Goal: Information Seeking & Learning: Learn about a topic

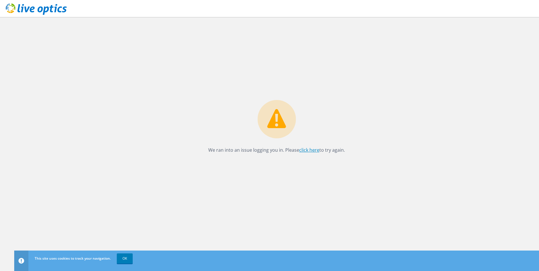
click at [307, 150] on link "click here" at bounding box center [309, 150] width 20 height 6
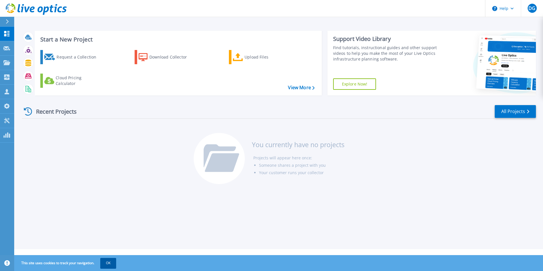
click at [107, 263] on button "OK" at bounding box center [108, 263] width 16 height 10
click at [107, 263] on footer "Privacy Policy Cookies Ads & Email Telemetry EULA Support Version: 25.2.12.1 © …" at bounding box center [278, 257] width 529 height 17
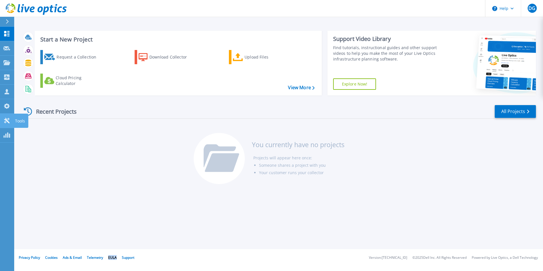
click at [4, 119] on icon at bounding box center [6, 120] width 7 height 5
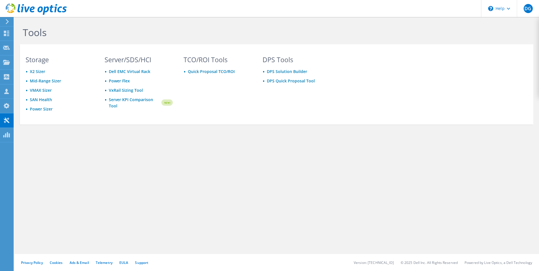
click at [8, 20] on icon at bounding box center [7, 21] width 4 height 5
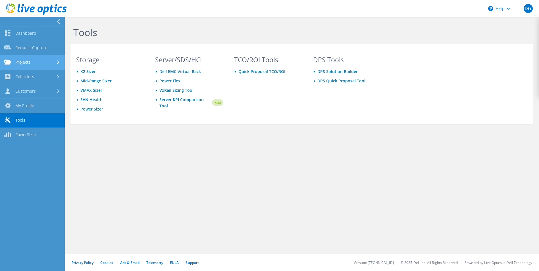
click at [34, 61] on link "Projects" at bounding box center [32, 62] width 65 height 14
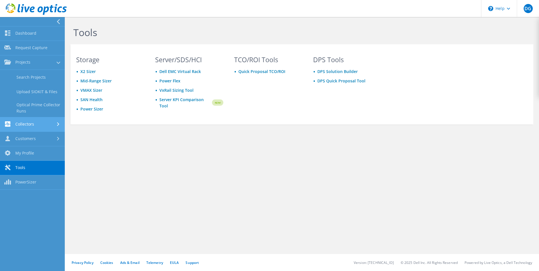
click at [35, 122] on link "Collectors" at bounding box center [32, 124] width 65 height 14
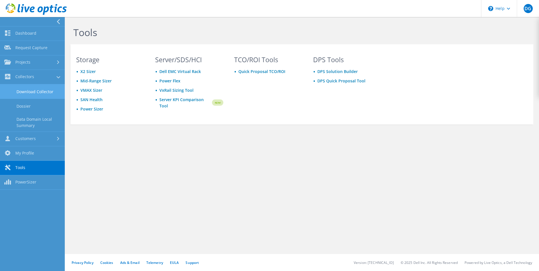
click at [32, 91] on link "Download Collector" at bounding box center [32, 91] width 65 height 14
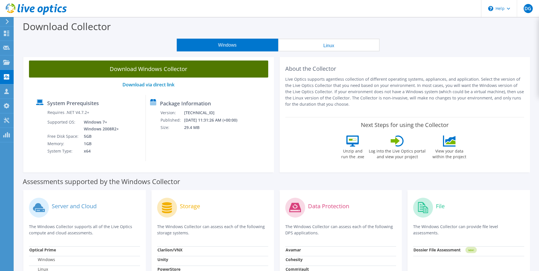
click at [181, 69] on link "Download Windows Collector" at bounding box center [148, 68] width 239 height 17
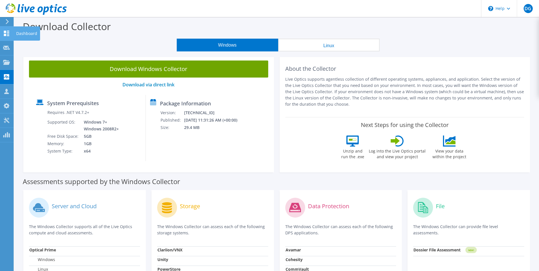
click at [21, 32] on div "Dashboard" at bounding box center [26, 33] width 27 height 14
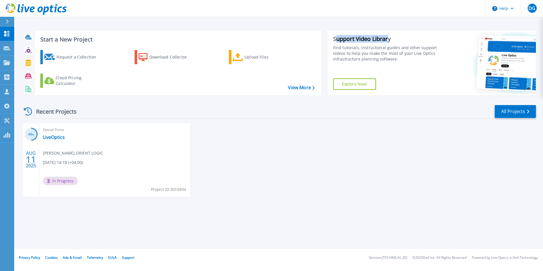
drag, startPoint x: 335, startPoint y: 38, endPoint x: 388, endPoint y: 38, distance: 53.7
click at [388, 38] on div "Support Video Library" at bounding box center [386, 38] width 106 height 7
click at [8, 21] on icon at bounding box center [7, 21] width 3 height 5
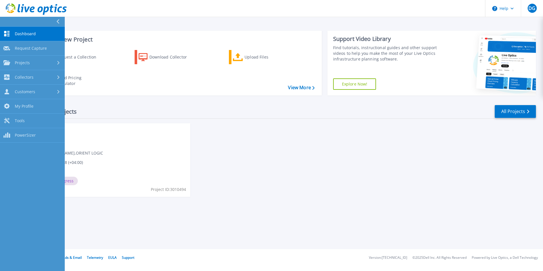
click at [56, 18] on div at bounding box center [60, 22] width 9 height 10
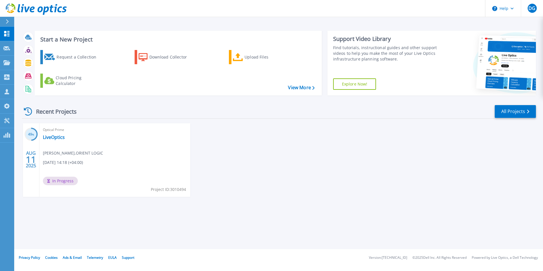
click at [83, 166] on div "Optical Prime LiveOptics Dimitri Giorgadze , ORIENT LOGIC 08/11/2025, 14:18 (+0…" at bounding box center [114, 160] width 151 height 74
click at [64, 154] on span "Dimitri Giorgadze , ORIENT LOGIC" at bounding box center [73, 153] width 60 height 6
click at [10, 35] on link "Dashboard Dashboard" at bounding box center [7, 34] width 14 height 14
click at [54, 136] on link "LiveOptics" at bounding box center [54, 137] width 22 height 6
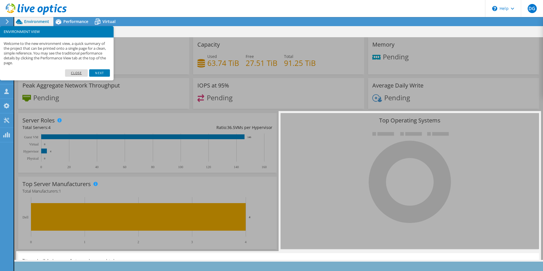
click at [78, 73] on link "Close" at bounding box center [76, 72] width 23 height 7
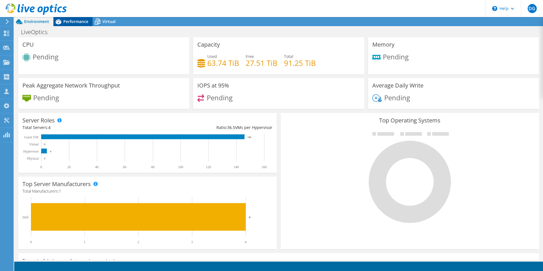
click at [67, 21] on span "Performance" at bounding box center [75, 21] width 25 height 5
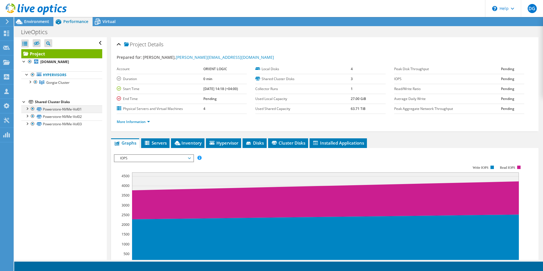
click at [28, 108] on div at bounding box center [27, 108] width 6 height 6
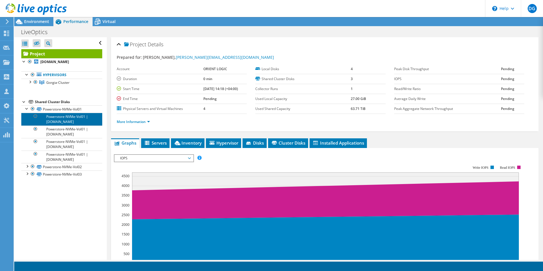
click at [65, 117] on link "Powerstore-NVMe-Vol01 | esxi-04.gorgia.ge" at bounding box center [61, 119] width 81 height 12
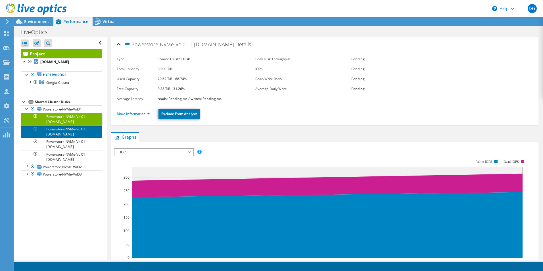
click at [61, 131] on link "Powerstore-NVMe-Vol01 | esxi-02.gorgia.ge" at bounding box center [61, 131] width 81 height 12
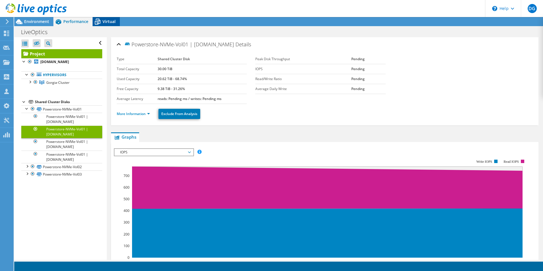
click at [106, 19] on span "Virtual" at bounding box center [108, 21] width 13 height 5
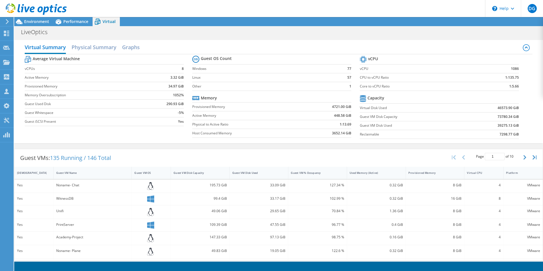
scroll to position [122, 0]
click at [94, 47] on h2 "Physical Summary" at bounding box center [94, 47] width 45 height 12
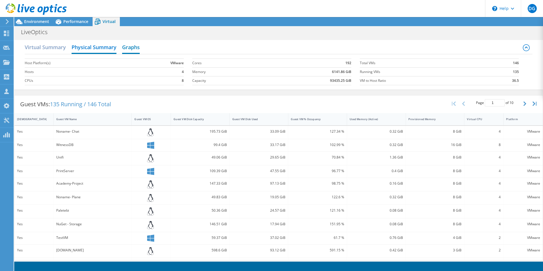
click at [125, 48] on h2 "Graphs" at bounding box center [131, 47] width 18 height 12
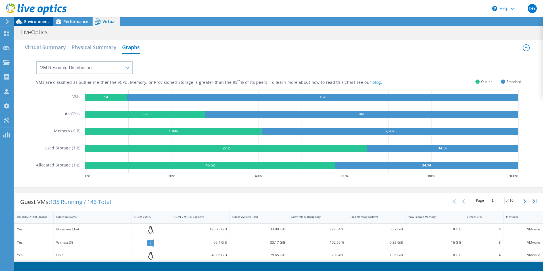
click at [37, 25] on div "Environment" at bounding box center [33, 21] width 39 height 9
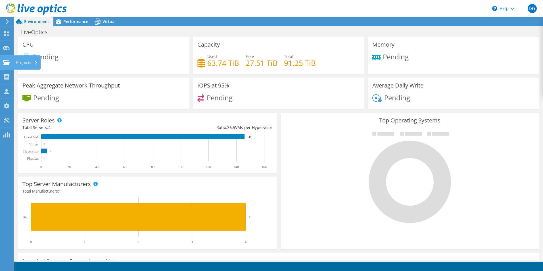
click at [23, 62] on div "Projects" at bounding box center [26, 62] width 27 height 14
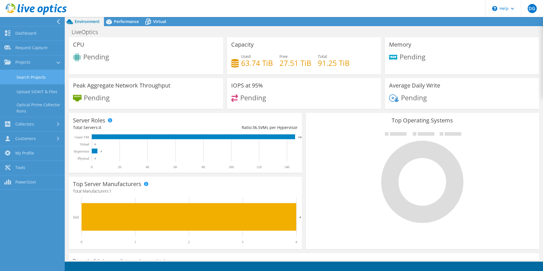
click at [37, 76] on link "Search Projects" at bounding box center [32, 77] width 65 height 14
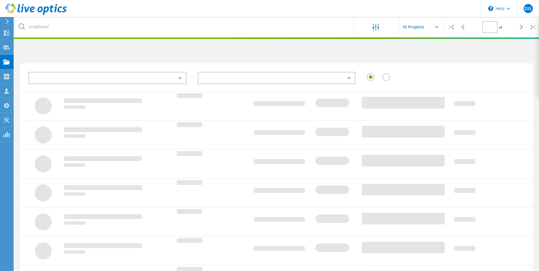
type input "1"
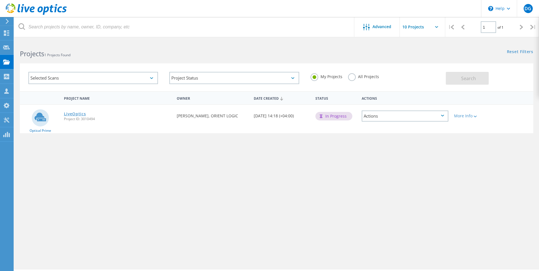
click at [74, 114] on link "LiveOptics" at bounding box center [75, 114] width 22 height 4
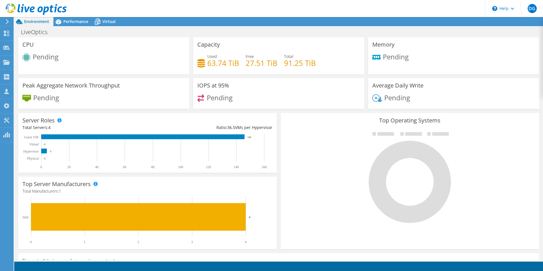
click at [384, 99] on span "Pending" at bounding box center [397, 97] width 26 height 9
click at [372, 99] on icon at bounding box center [377, 98] width 10 height 8
click at [48, 137] on rect at bounding box center [142, 136] width 203 height 5
click at [45, 150] on rect at bounding box center [44, 150] width 6 height 5
click at [7, 120] on icon at bounding box center [6, 120] width 7 height 5
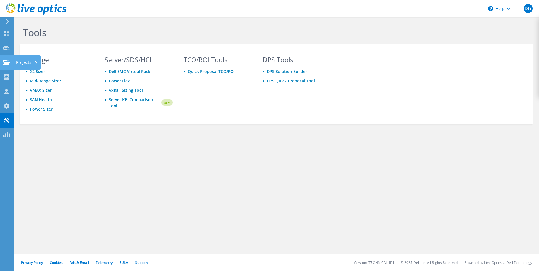
click at [26, 62] on div "Projects" at bounding box center [26, 62] width 27 height 14
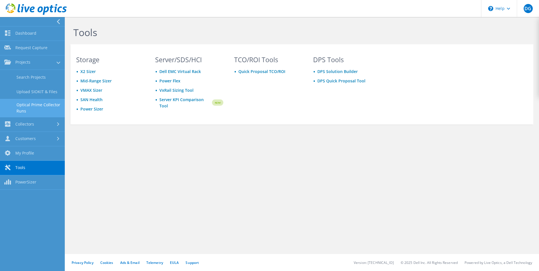
click at [43, 107] on link "Optical Prime Collector Runs" at bounding box center [32, 108] width 65 height 18
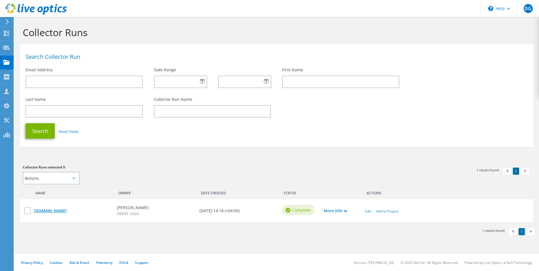
click at [53, 210] on link "[DOMAIN_NAME]" at bounding box center [72, 211] width 77 height 6
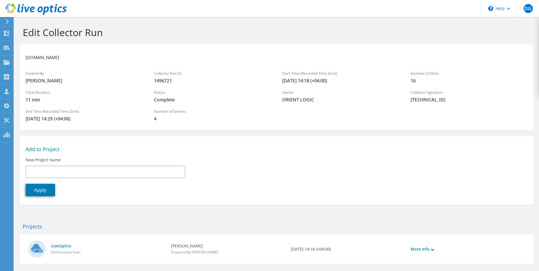
scroll to position [27, 0]
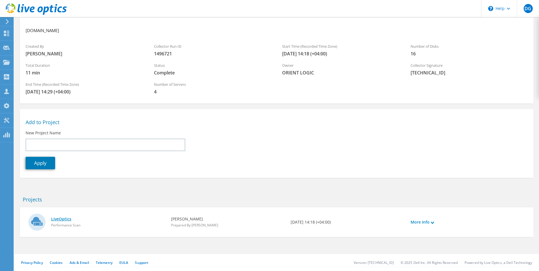
click at [66, 219] on link "LiveOptics" at bounding box center [108, 219] width 114 height 6
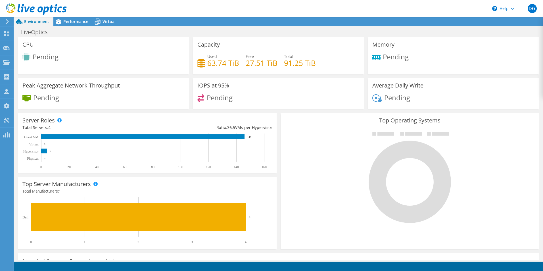
click at [54, 100] on span "Pending" at bounding box center [46, 97] width 26 height 9
click at [81, 19] on span "Performance" at bounding box center [75, 21] width 25 height 5
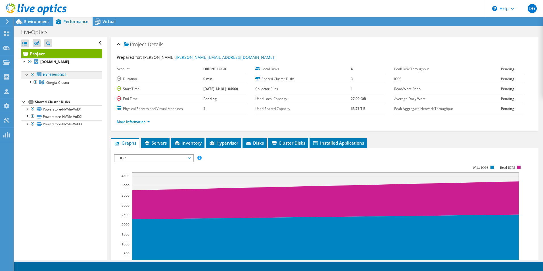
click at [52, 75] on link "Hypervisors" at bounding box center [61, 74] width 81 height 7
click at [29, 81] on div at bounding box center [30, 82] width 6 height 6
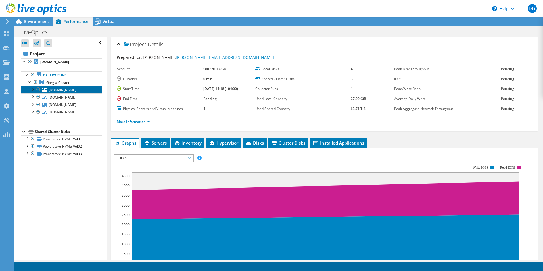
click at [52, 89] on link "[DOMAIN_NAME]" at bounding box center [61, 89] width 81 height 7
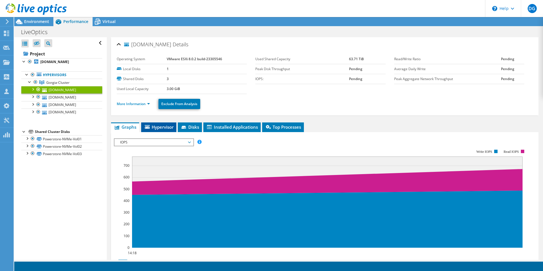
click at [159, 125] on span "Hypervisor" at bounding box center [159, 127] width 30 height 6
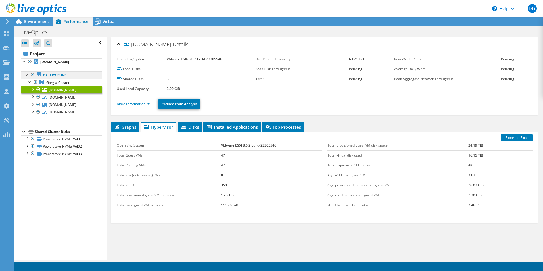
click at [49, 74] on link "Hypervisors" at bounding box center [61, 74] width 81 height 7
click at [47, 82] on span "Gorgia-Cluster" at bounding box center [57, 82] width 23 height 5
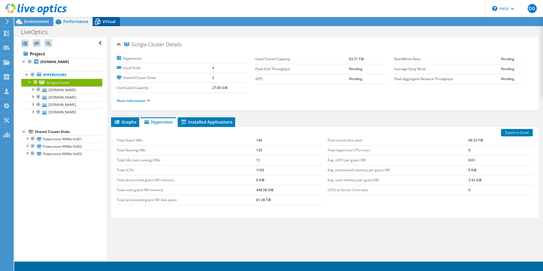
click at [103, 23] on span "Virtual" at bounding box center [108, 21] width 13 height 5
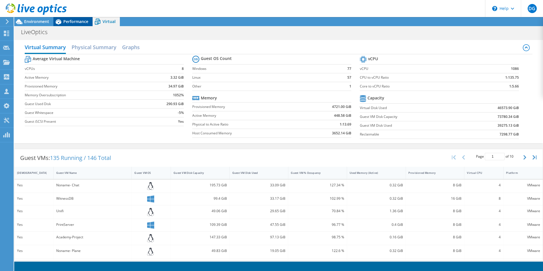
click at [78, 22] on span "Performance" at bounding box center [75, 21] width 25 height 5
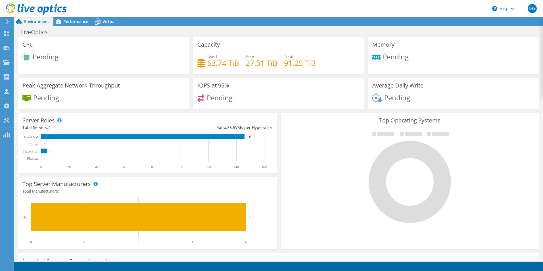
click at [219, 98] on span "Pending" at bounding box center [220, 97] width 26 height 9
click at [390, 99] on span "Pending" at bounding box center [397, 97] width 26 height 9
click at [69, 21] on span "Performance" at bounding box center [75, 21] width 25 height 5
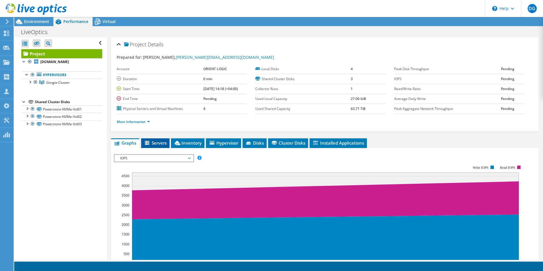
click at [168, 142] on li "Servers" at bounding box center [155, 143] width 28 height 10
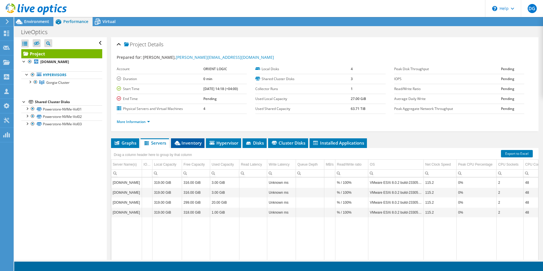
click at [191, 142] on span "Inventory" at bounding box center [188, 143] width 28 height 6
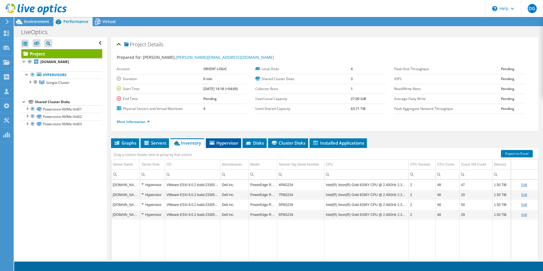
click at [221, 143] on span "Hypervisor" at bounding box center [224, 143] width 30 height 6
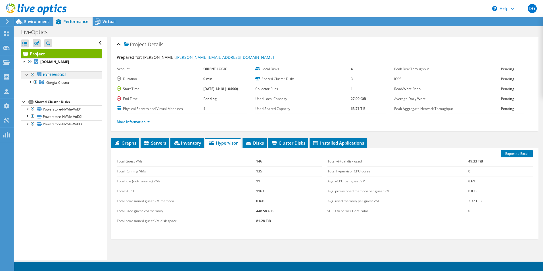
click at [53, 75] on link "Hypervisors" at bounding box center [61, 74] width 81 height 7
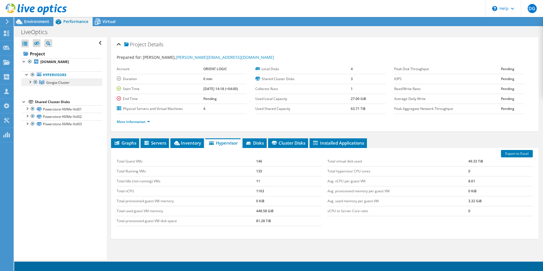
click at [50, 81] on span "Gorgia-Cluster" at bounding box center [57, 82] width 23 height 5
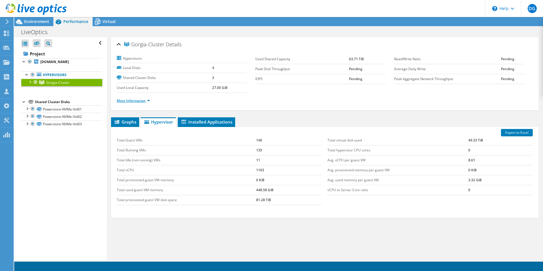
click at [148, 101] on link "More Information" at bounding box center [133, 100] width 33 height 5
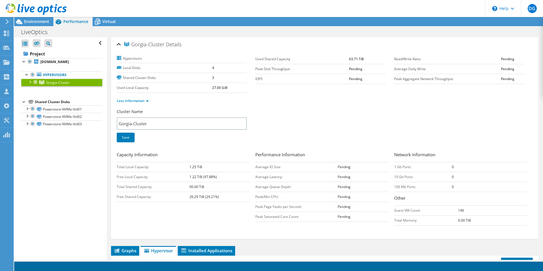
click at [289, 167] on td "Average IO Size:" at bounding box center [296, 167] width 82 height 10
click at [342, 177] on b "Pending" at bounding box center [344, 176] width 13 height 5
click at [341, 187] on b "Pending" at bounding box center [344, 186] width 13 height 5
click at [341, 196] on b "Pending" at bounding box center [344, 196] width 13 height 5
click at [340, 209] on td "Pending" at bounding box center [363, 207] width 51 height 10
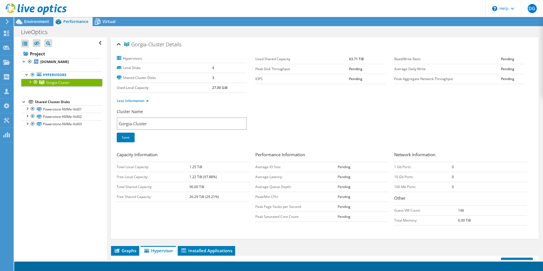
click at [340, 217] on b "Pending" at bounding box center [344, 216] width 13 height 5
click at [426, 79] on label "Peak Aggregate Network Throughput" at bounding box center [447, 79] width 107 height 6
click at [221, 87] on b "27.00 GiB" at bounding box center [219, 87] width 15 height 5
click at [29, 107] on div at bounding box center [27, 108] width 6 height 6
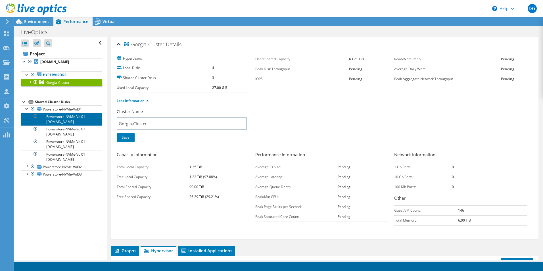
click at [55, 118] on link "Powerstore-NVMe-Vol01 | esxi-04.gorgia.ge" at bounding box center [61, 119] width 81 height 12
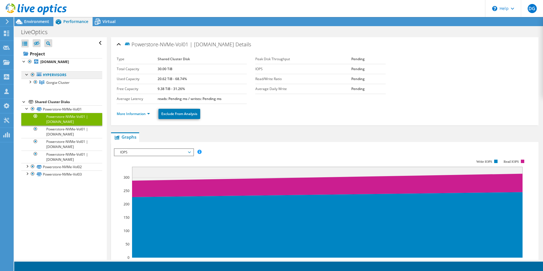
click at [54, 74] on link "Hypervisors" at bounding box center [61, 74] width 81 height 7
click at [51, 81] on span "Gorgia-Cluster" at bounding box center [57, 82] width 23 height 5
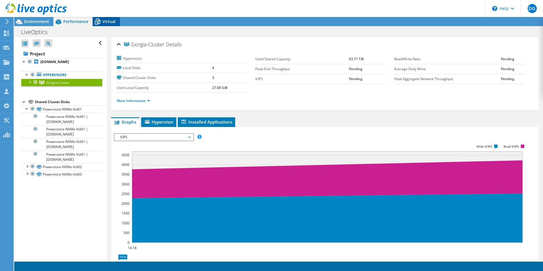
click at [105, 22] on span "Virtual" at bounding box center [108, 21] width 13 height 5
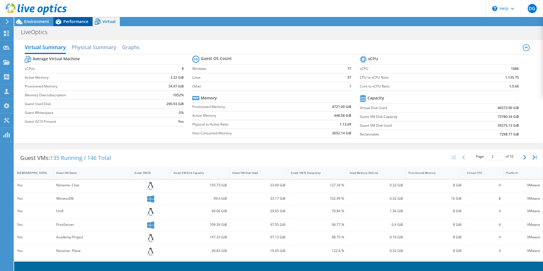
click at [71, 24] on span "Performance" at bounding box center [75, 21] width 25 height 5
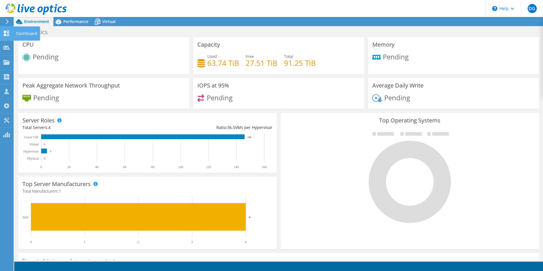
click at [20, 33] on div "Dashboard" at bounding box center [26, 33] width 27 height 14
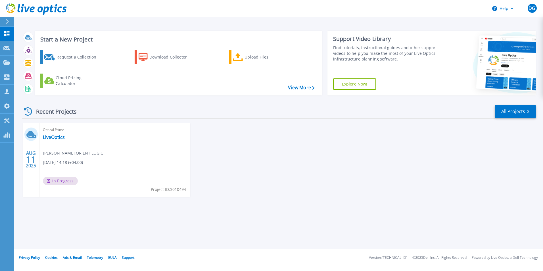
click at [73, 153] on span "[PERSON_NAME] , ORIENT LOGIC" at bounding box center [73, 153] width 60 height 6
click at [8, 51] on div at bounding box center [6, 47] width 7 height 5
click at [39, 47] on p "Request Capture" at bounding box center [31, 48] width 32 height 15
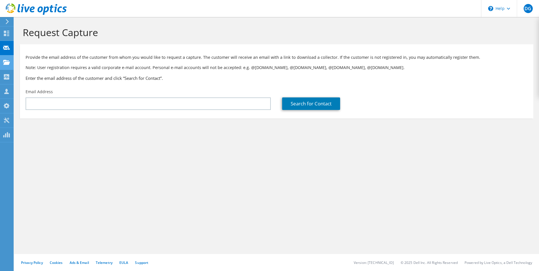
click at [5, 65] on icon at bounding box center [6, 62] width 7 height 5
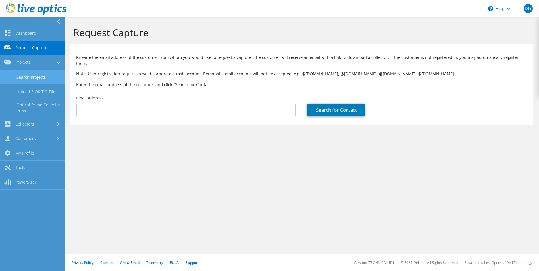
click at [30, 75] on link "Search Projects" at bounding box center [32, 77] width 65 height 14
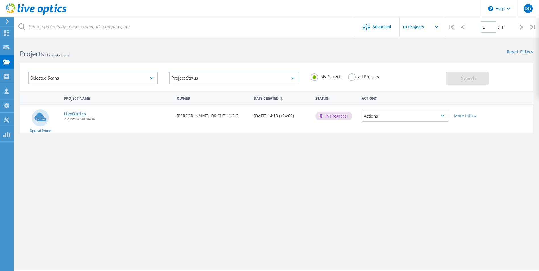
click at [76, 114] on link "LiveOptics" at bounding box center [75, 114] width 22 height 4
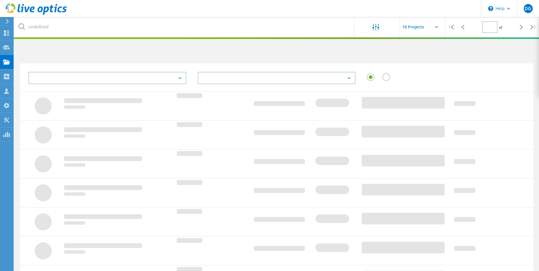
type input "1"
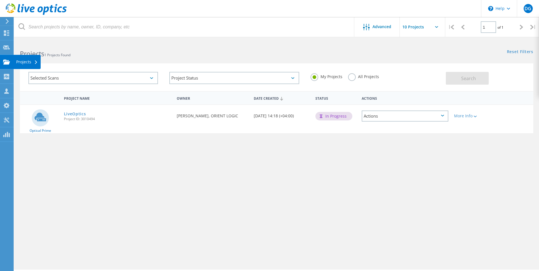
click at [31, 63] on div "Projects" at bounding box center [27, 62] width 22 height 4
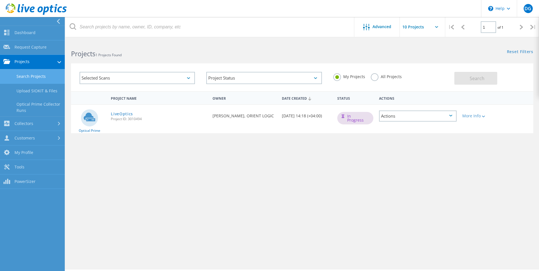
click at [37, 76] on link "Search Projects" at bounding box center [32, 76] width 65 height 14
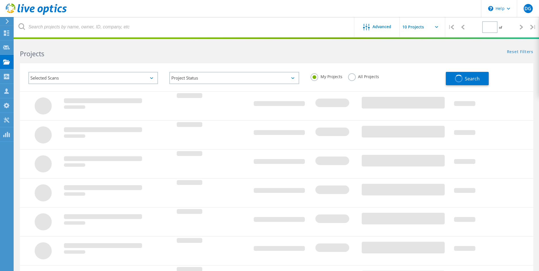
type input "1"
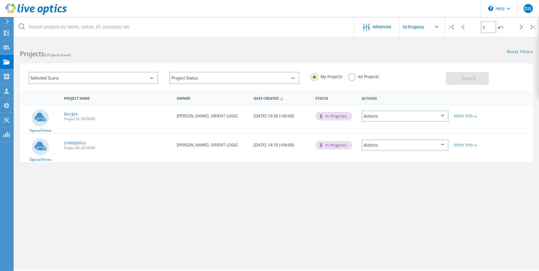
click at [373, 115] on div "Actions" at bounding box center [404, 115] width 87 height 11
click at [462, 222] on div "Project Name Owner Date Created Status Actions Optical Prime Gorgia Project ID:…" at bounding box center [276, 165] width 513 height 148
click at [476, 117] on icon at bounding box center [474, 117] width 3 height 2
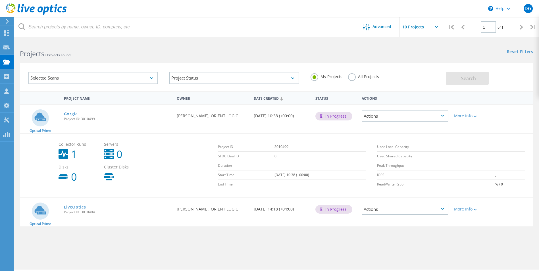
click at [478, 208] on div "More Info" at bounding box center [471, 209] width 35 height 4
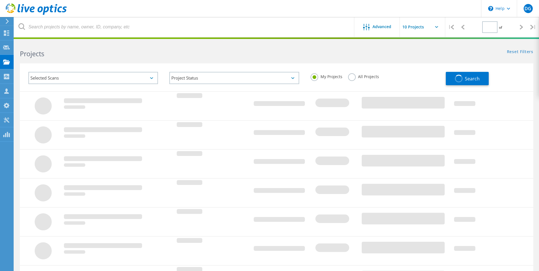
type input "1"
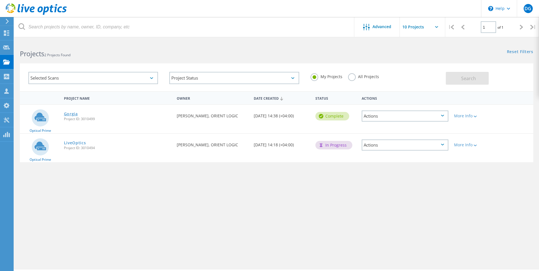
click at [70, 115] on link "Gorgia" at bounding box center [71, 114] width 14 height 4
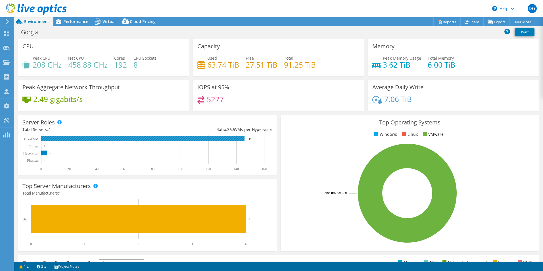
select select "USD"
click at [76, 20] on span "Performance" at bounding box center [75, 21] width 25 height 5
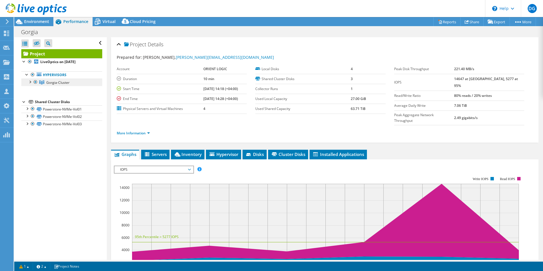
click at [55, 83] on span "Gorgia-Cluster" at bounding box center [57, 82] width 23 height 5
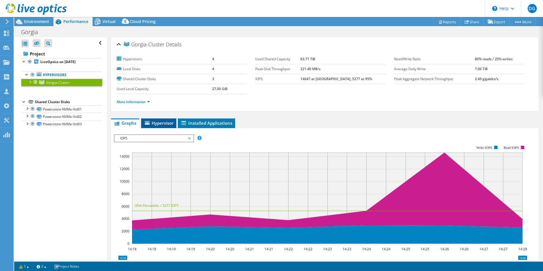
click at [162, 125] on span "Hypervisor" at bounding box center [159, 123] width 30 height 6
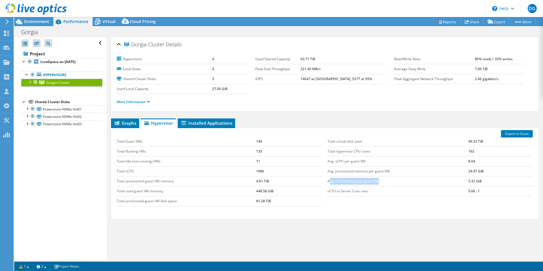
drag, startPoint x: 328, startPoint y: 181, endPoint x: 376, endPoint y: 181, distance: 48.3
click at [376, 181] on td "Avg. used memory per guest VM" at bounding box center [397, 181] width 141 height 10
click at [30, 81] on div at bounding box center [30, 82] width 6 height 6
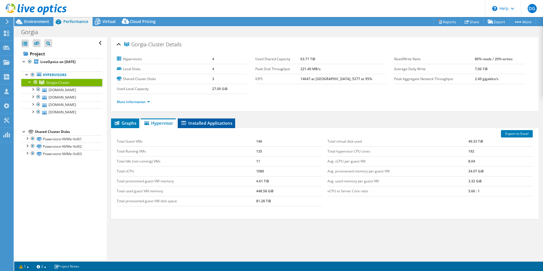
click at [214, 120] on li "Installed Applications" at bounding box center [206, 123] width 57 height 10
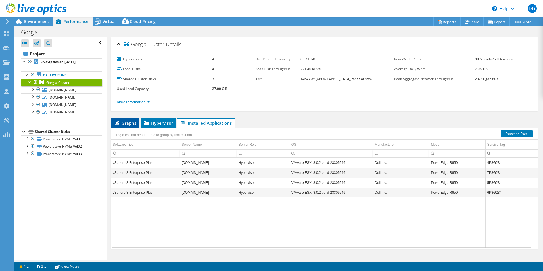
click at [112, 124] on li "Graphs" at bounding box center [125, 123] width 28 height 10
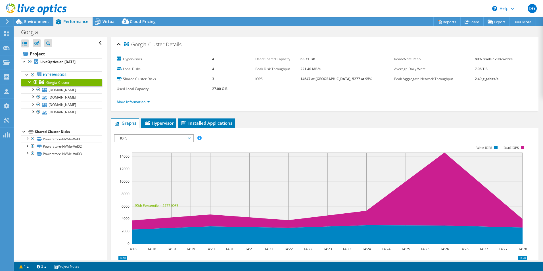
click at [179, 139] on span "IOPS" at bounding box center [153, 138] width 73 height 7
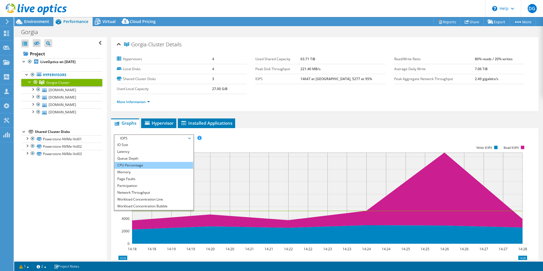
scroll to position [20, 0]
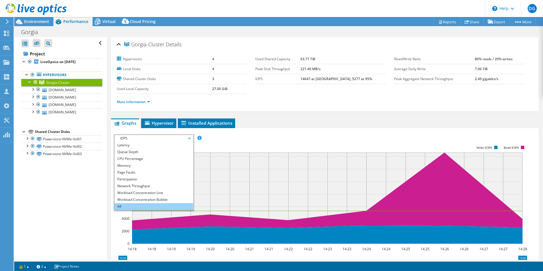
click at [138, 203] on li "All" at bounding box center [153, 206] width 79 height 7
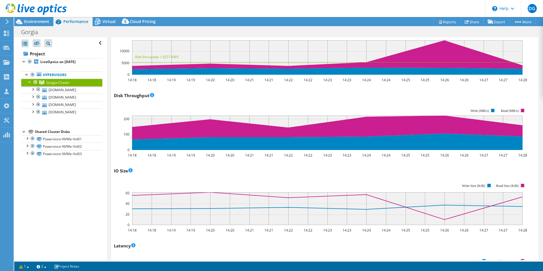
scroll to position [0, 0]
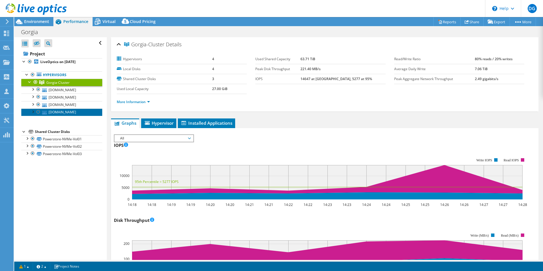
click at [53, 108] on link "esxi-03.gorgia.ge" at bounding box center [61, 111] width 81 height 7
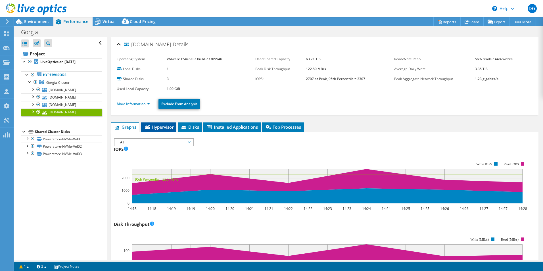
click at [170, 127] on span "Hypervisor" at bounding box center [159, 127] width 30 height 6
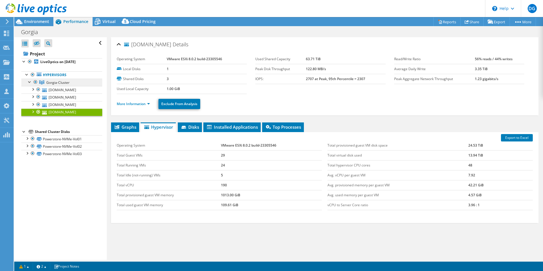
click at [47, 84] on span "Gorgia-Cluster" at bounding box center [57, 82] width 23 height 5
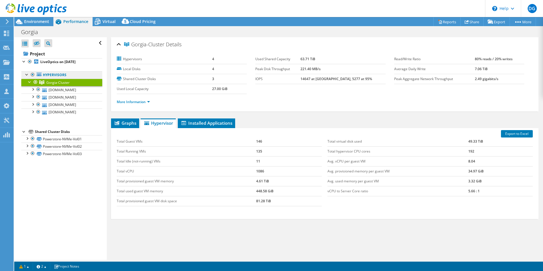
click at [54, 72] on link "Hypervisors" at bounding box center [61, 74] width 81 height 7
click at [146, 100] on link "More Information" at bounding box center [133, 101] width 33 height 5
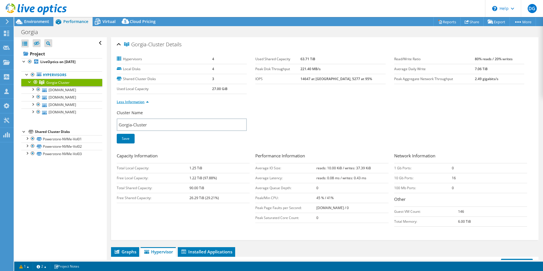
click at [140, 101] on link "Less Information" at bounding box center [133, 101] width 32 height 5
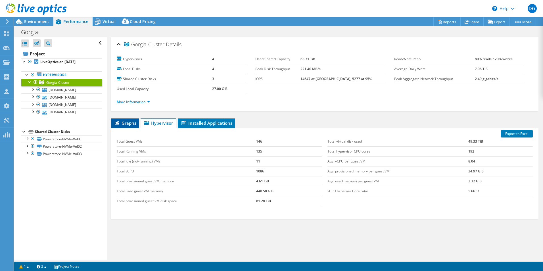
click at [129, 125] on span "Graphs" at bounding box center [125, 123] width 22 height 6
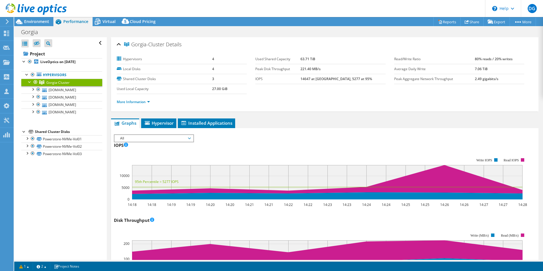
click at [129, 136] on span "All" at bounding box center [153, 138] width 73 height 7
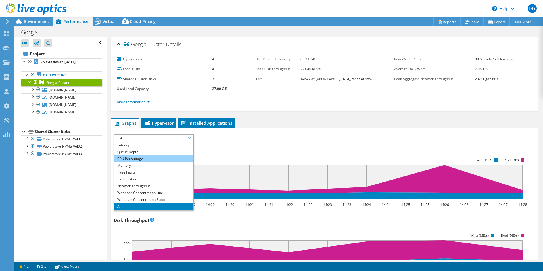
click at [137, 158] on li "CPU Percentage" at bounding box center [153, 158] width 79 height 7
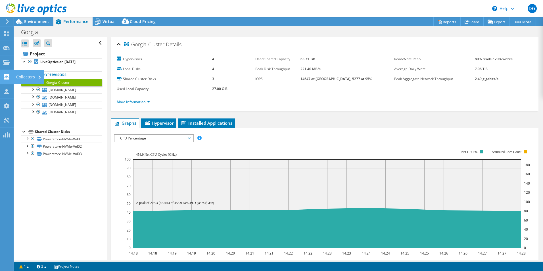
click at [9, 76] on use at bounding box center [6, 76] width 5 height 5
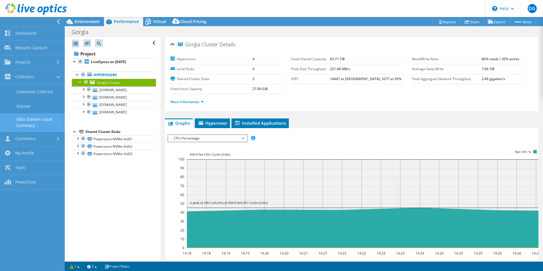
click at [44, 125] on link "Data Domain Local Summary" at bounding box center [32, 122] width 65 height 18
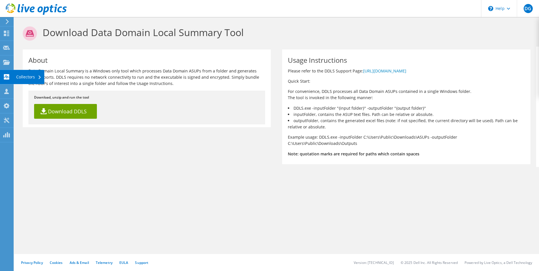
click at [5, 76] on use at bounding box center [6, 76] width 5 height 5
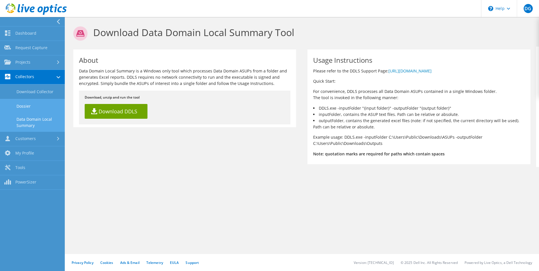
click at [30, 107] on link "Dossier" at bounding box center [32, 106] width 65 height 14
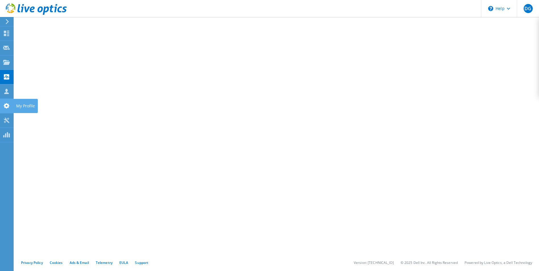
click at [5, 106] on use at bounding box center [7, 105] width 6 height 5
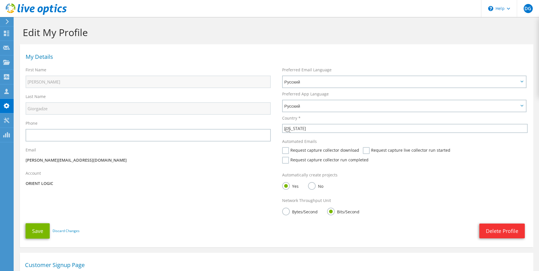
select select "77"
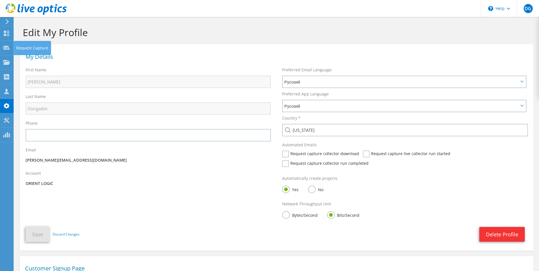
click at [15, 47] on div "Request Capture" at bounding box center [32, 48] width 38 height 14
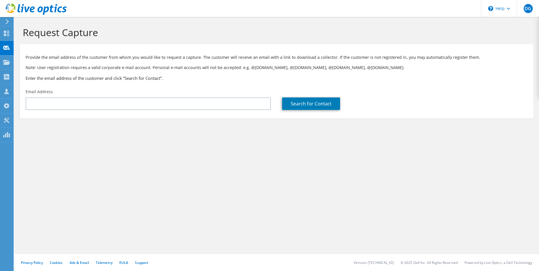
click at [7, 62] on use at bounding box center [6, 62] width 7 height 5
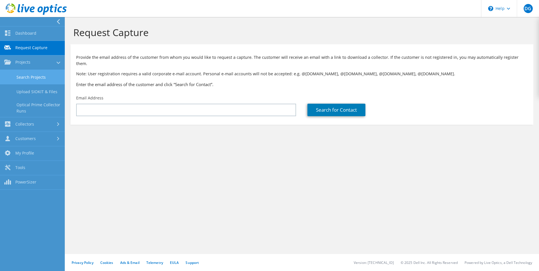
click at [29, 74] on link "Search Projects" at bounding box center [32, 77] width 65 height 14
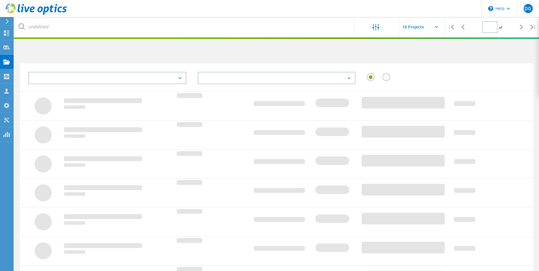
type input "1"
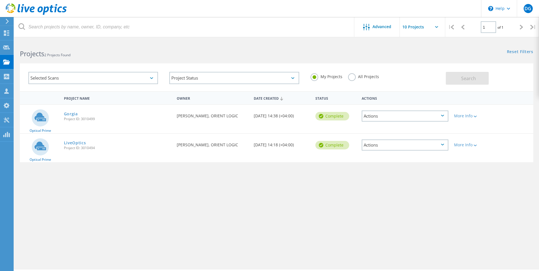
click at [68, 78] on div "Selected Scans" at bounding box center [92, 78] width 129 height 12
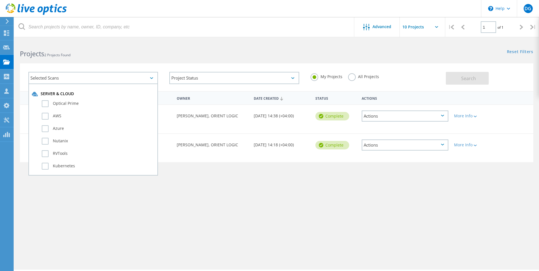
click at [68, 78] on div "Selected Scans" at bounding box center [92, 78] width 129 height 12
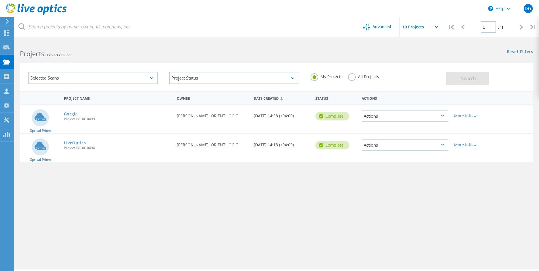
click at [74, 114] on link "Gorgia" at bounding box center [71, 114] width 14 height 4
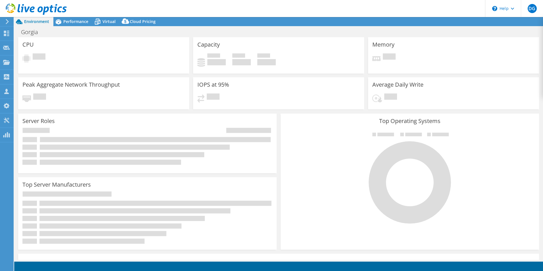
select select "USD"
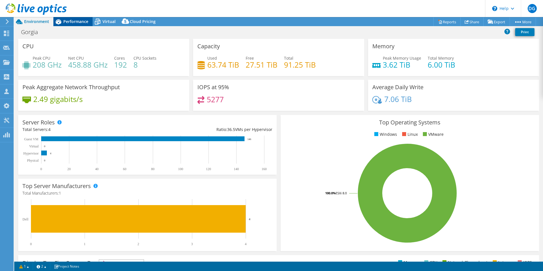
click at [68, 20] on span "Performance" at bounding box center [75, 21] width 25 height 5
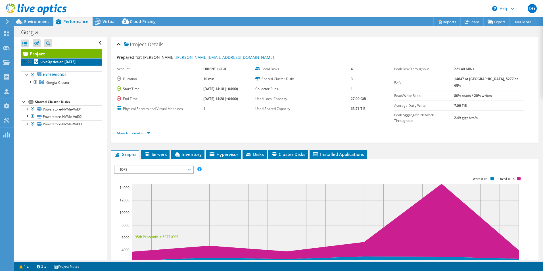
click at [41, 60] on b "LiveOptics on [DATE]" at bounding box center [57, 61] width 35 height 5
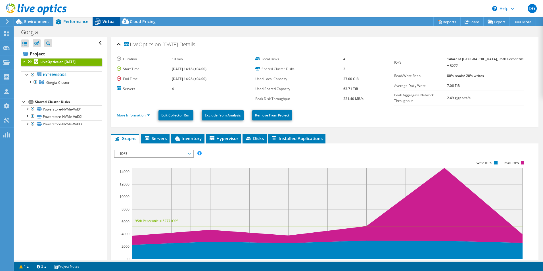
click at [109, 22] on span "Virtual" at bounding box center [108, 21] width 13 height 5
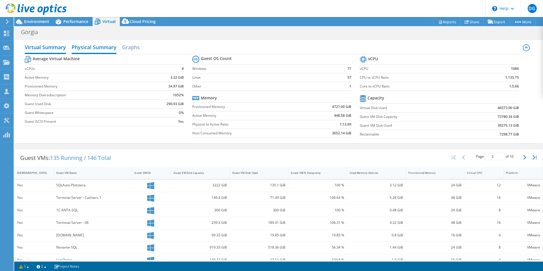
click at [98, 45] on h2 "Physical Summary" at bounding box center [94, 47] width 45 height 12
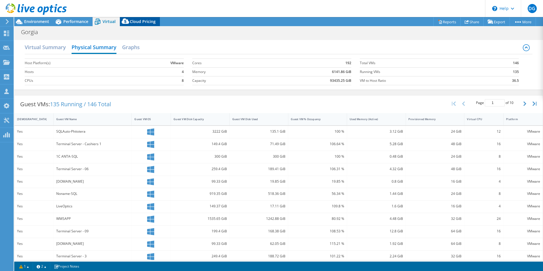
click at [133, 21] on span "Cloud Pricing" at bounding box center [143, 21] width 26 height 5
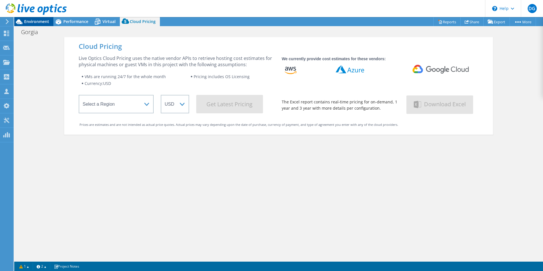
click at [33, 20] on span "Environment" at bounding box center [36, 21] width 25 height 5
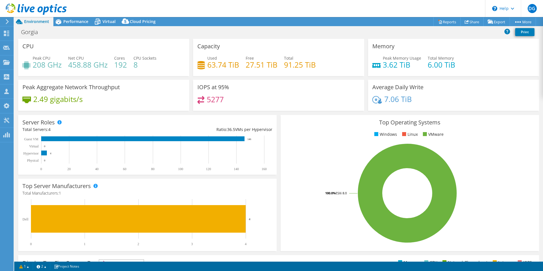
click at [135, 64] on h4 "8" at bounding box center [144, 65] width 23 height 6
click at [75, 20] on span "Performance" at bounding box center [75, 21] width 25 height 5
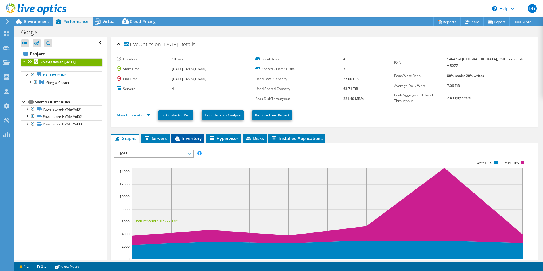
click at [198, 139] on span "Inventory" at bounding box center [188, 138] width 28 height 6
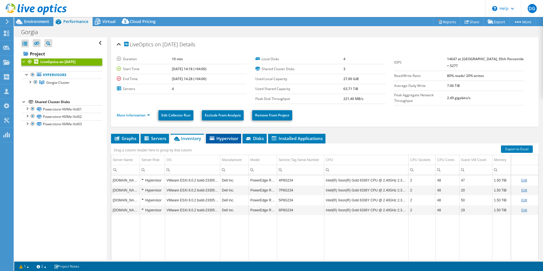
click at [221, 137] on span "Hypervisor" at bounding box center [224, 138] width 30 height 6
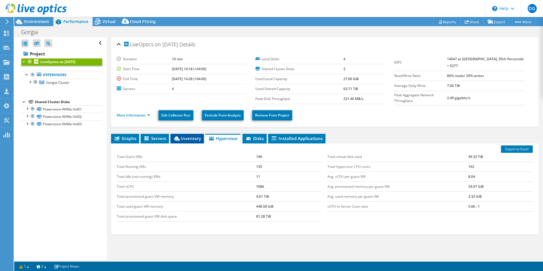
click at [188, 137] on span "Inventory" at bounding box center [187, 138] width 28 height 6
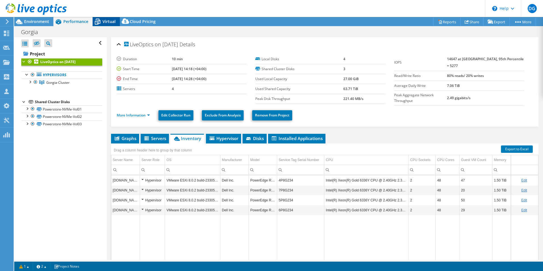
click at [109, 23] on span "Virtual" at bounding box center [108, 21] width 13 height 5
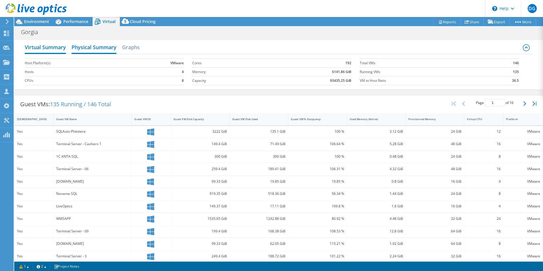
click at [52, 50] on h2 "Virtual Summary" at bounding box center [45, 47] width 41 height 12
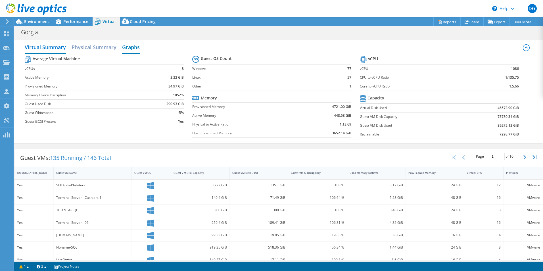
click at [129, 47] on h2 "Graphs" at bounding box center [131, 47] width 18 height 12
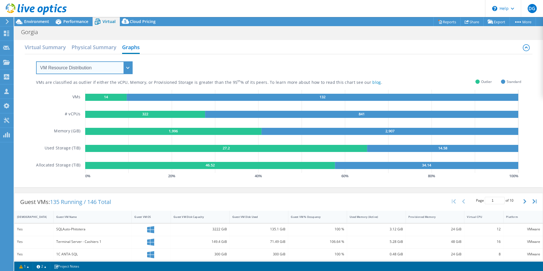
click at [102, 66] on select "VM Resource Distribution Provisioning Contrast Over Provisioning" at bounding box center [84, 67] width 97 height 13
click at [36, 61] on select "VM Resource Distribution Provisioning Contrast Over Provisioning" at bounding box center [84, 67] width 97 height 13
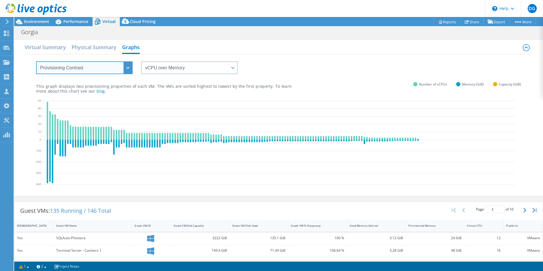
drag, startPoint x: 86, startPoint y: 65, endPoint x: 85, endPoint y: 71, distance: 6.5
click at [86, 65] on select "VM Resource Distribution Provisioning Contrast Over Provisioning" at bounding box center [84, 67] width 97 height 13
click at [36, 61] on select "VM Resource Distribution Provisioning Contrast Over Provisioning" at bounding box center [84, 67] width 97 height 13
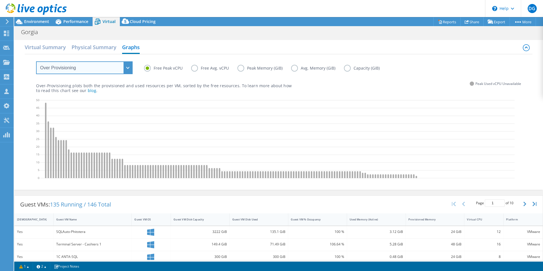
click at [93, 69] on select "VM Resource Distribution Provisioning Contrast Over Provisioning" at bounding box center [84, 67] width 97 height 13
click at [36, 61] on select "VM Resource Distribution Provisioning Contrast Over Provisioning" at bounding box center [84, 67] width 97 height 13
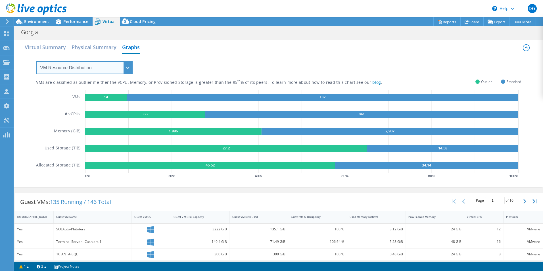
click at [96, 68] on select "VM Resource Distribution Provisioning Contrast Over Provisioning" at bounding box center [84, 67] width 97 height 13
select select "Over Provisioning"
click at [36, 61] on select "VM Resource Distribution Provisioning Contrast Over Provisioning" at bounding box center [84, 67] width 97 height 13
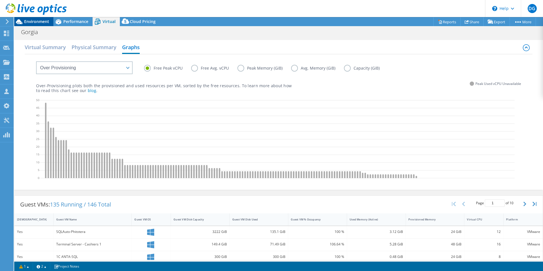
click at [41, 24] on span "Environment" at bounding box center [36, 21] width 25 height 5
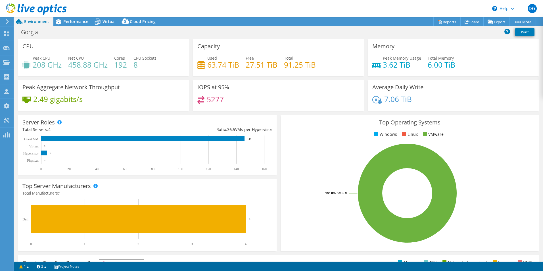
scroll to position [108, 0]
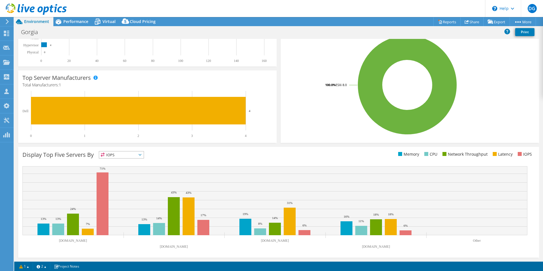
click at [119, 153] on span "IOPS" at bounding box center [121, 154] width 45 height 7
click at [121, 170] on li "Memory" at bounding box center [121, 170] width 45 height 8
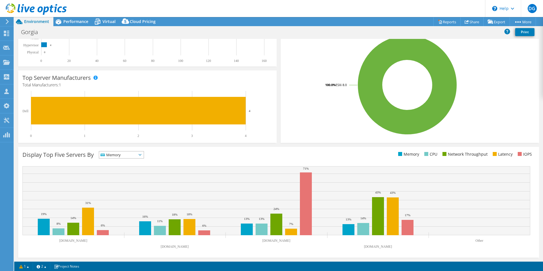
click at [123, 156] on span "Memory" at bounding box center [117, 154] width 37 height 7
click at [111, 176] on li "CPU" at bounding box center [121, 178] width 45 height 8
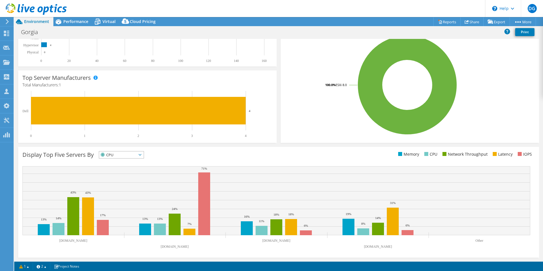
click at [126, 153] on span "CPU" at bounding box center [117, 154] width 37 height 7
click at [121, 186] on li "Network Throughput" at bounding box center [121, 186] width 45 height 8
click at [131, 156] on span "Network Throughput" at bounding box center [124, 154] width 50 height 7
click at [122, 195] on li "Latency" at bounding box center [127, 194] width 57 height 8
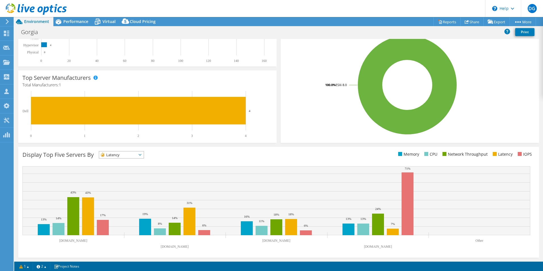
click at [132, 152] on span "Latency" at bounding box center [117, 154] width 37 height 7
click at [121, 153] on span "Latency" at bounding box center [117, 154] width 37 height 7
click at [134, 155] on span "Latency" at bounding box center [117, 154] width 37 height 7
click at [121, 162] on li "IOPS" at bounding box center [121, 162] width 45 height 8
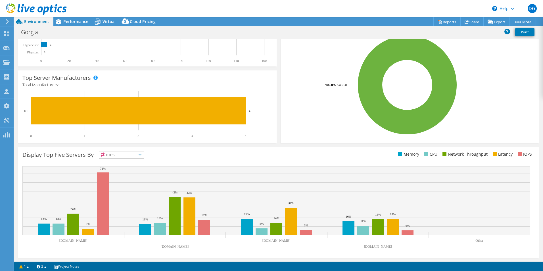
click at [120, 154] on span "IOPS" at bounding box center [117, 154] width 37 height 7
click at [122, 170] on li "Memory" at bounding box center [121, 170] width 45 height 8
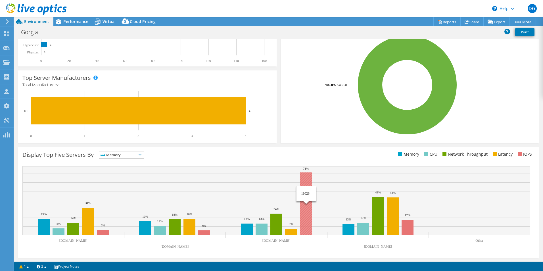
click at [305, 226] on rect at bounding box center [306, 203] width 12 height 63
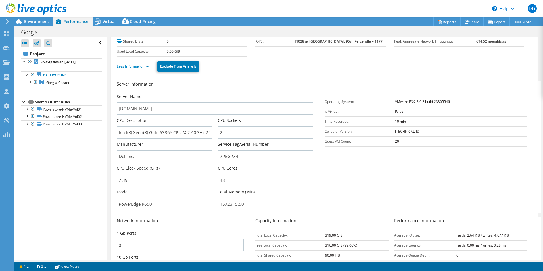
scroll to position [0, 0]
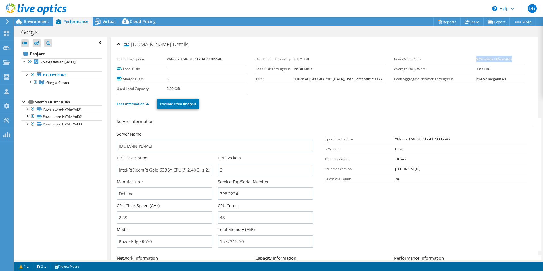
drag, startPoint x: 472, startPoint y: 60, endPoint x: 508, endPoint y: 56, distance: 36.5
click at [508, 56] on td "92% reads / 8% writes" at bounding box center [500, 59] width 48 height 10
click at [54, 63] on b "LiveOptics on [DATE]" at bounding box center [57, 61] width 35 height 5
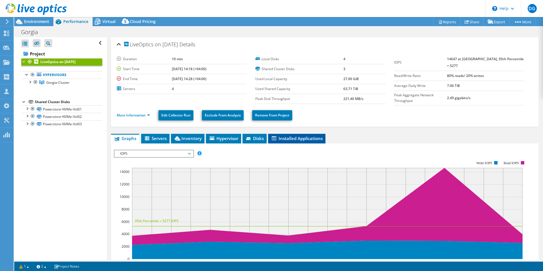
click at [288, 135] on span "Installed Applications" at bounding box center [297, 138] width 52 height 6
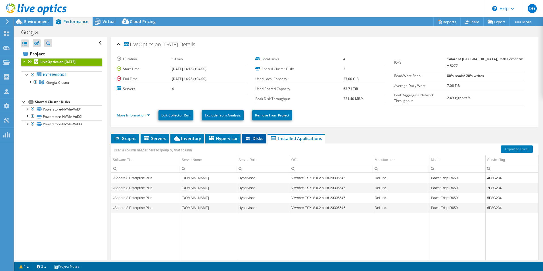
click at [256, 136] on span "Disks" at bounding box center [254, 138] width 18 height 6
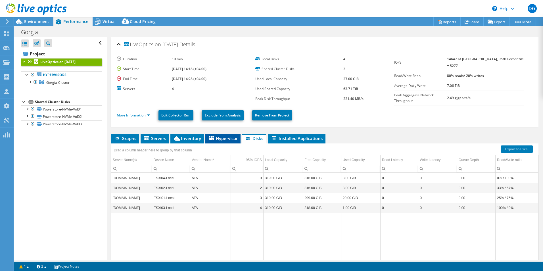
click at [226, 137] on span "Hypervisor" at bounding box center [223, 138] width 30 height 6
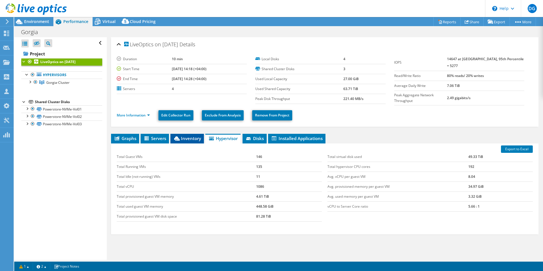
click at [186, 139] on span "Inventory" at bounding box center [187, 138] width 28 height 6
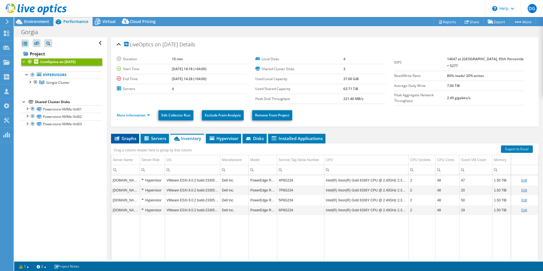
click at [131, 137] on span "Graphs" at bounding box center [125, 138] width 22 height 6
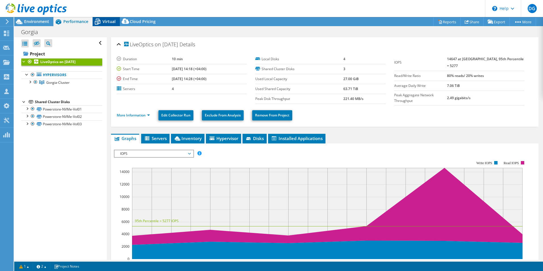
click at [105, 20] on span "Virtual" at bounding box center [108, 21] width 13 height 5
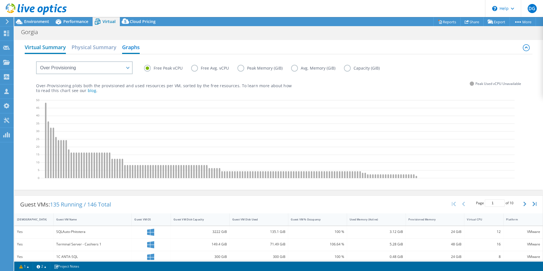
click at [39, 47] on h2 "Virtual Summary" at bounding box center [45, 47] width 41 height 12
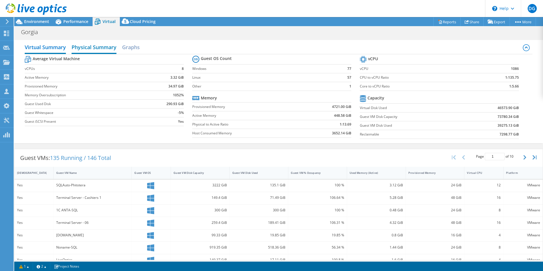
click at [94, 50] on h2 "Physical Summary" at bounding box center [94, 47] width 45 height 12
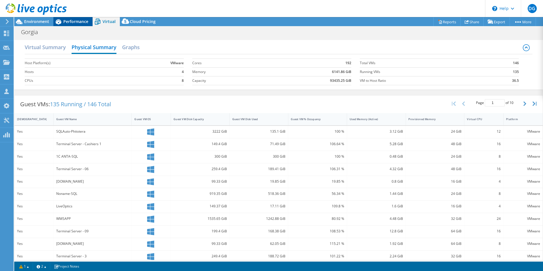
click at [69, 23] on span "Performance" at bounding box center [75, 21] width 25 height 5
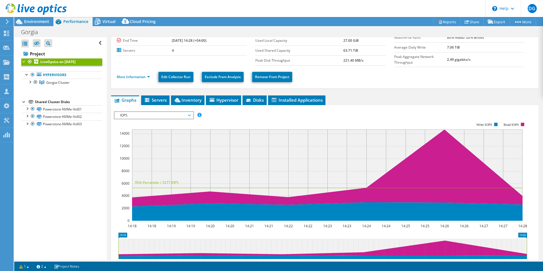
scroll to position [36, 0]
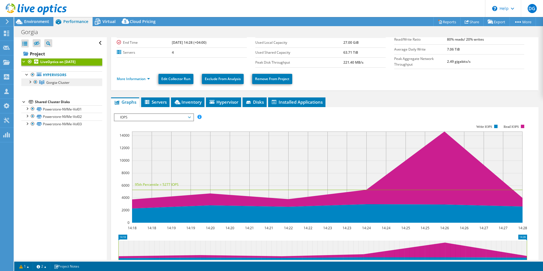
click at [60, 81] on span "Gorgia-Cluster" at bounding box center [57, 82] width 23 height 5
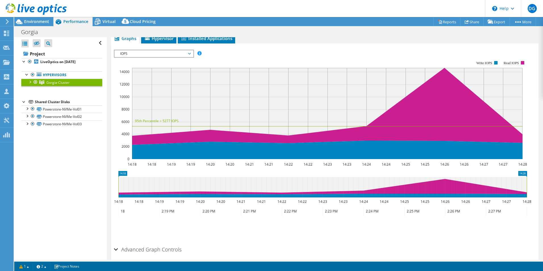
scroll to position [108, 0]
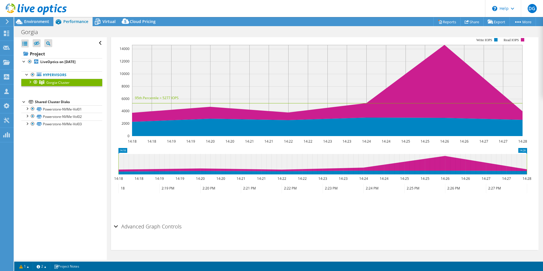
click at [131, 229] on h2 "Advanced Graph Controls" at bounding box center [148, 226] width 68 height 11
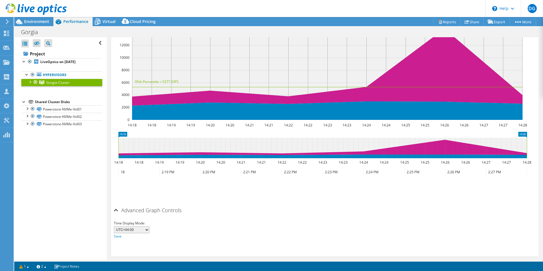
click at [132, 210] on h2 "Advanced Graph Controls" at bounding box center [148, 209] width 68 height 11
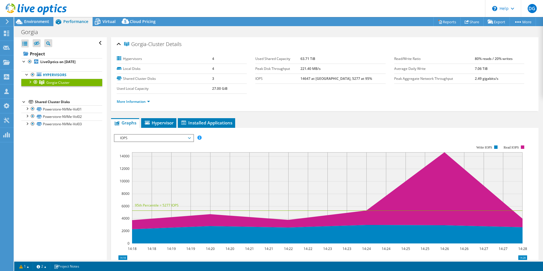
scroll to position [0, 0]
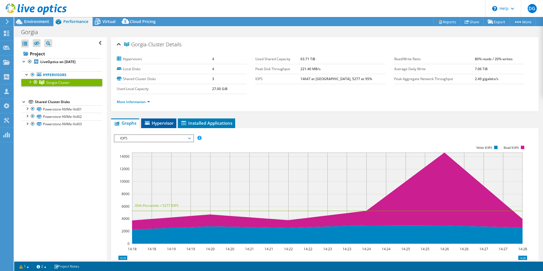
click at [160, 122] on span "Hypervisor" at bounding box center [159, 123] width 30 height 6
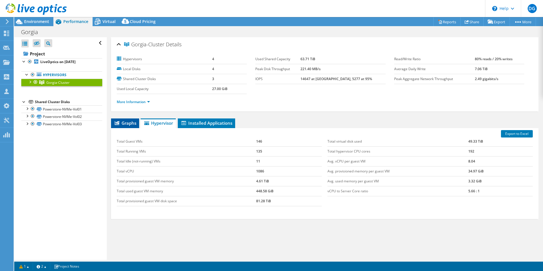
click at [128, 123] on span "Graphs" at bounding box center [125, 123] width 22 height 6
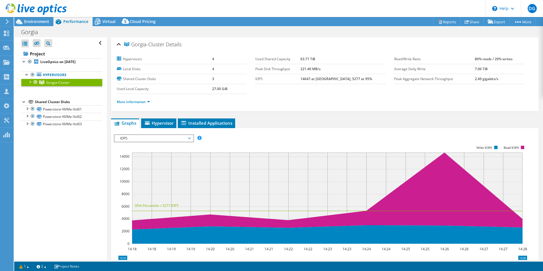
click at [152, 138] on span "IOPS" at bounding box center [153, 138] width 73 height 7
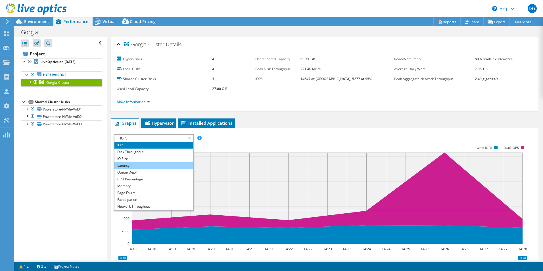
click at [144, 165] on li "Latency" at bounding box center [153, 165] width 79 height 7
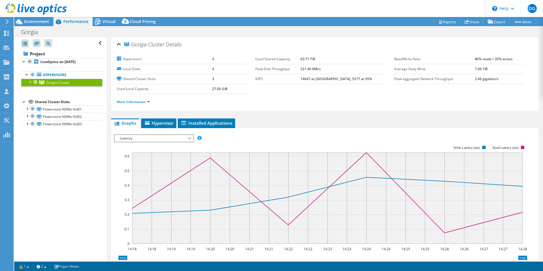
click at [160, 135] on span "Latency" at bounding box center [153, 138] width 73 height 7
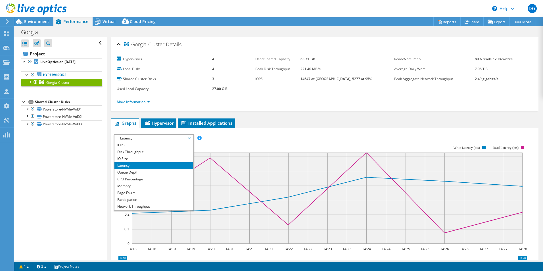
click at [30, 82] on div at bounding box center [30, 82] width 6 height 6
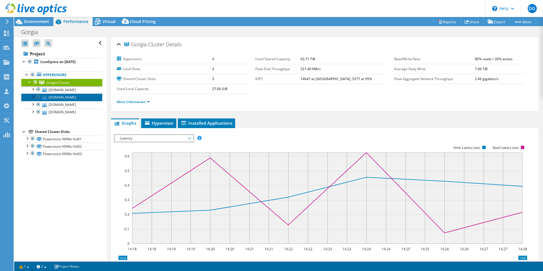
click at [55, 97] on link "[DOMAIN_NAME]" at bounding box center [61, 96] width 81 height 7
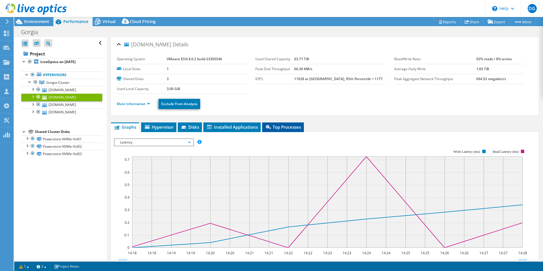
click at [282, 130] on li "Top Processes" at bounding box center [283, 127] width 42 height 10
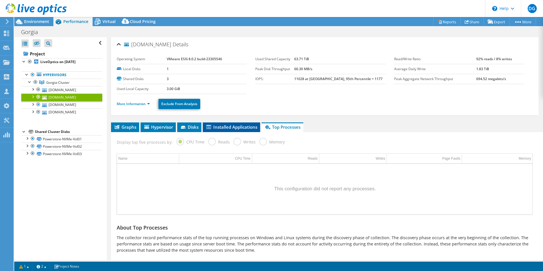
click at [220, 128] on span "Installed Applications" at bounding box center [232, 127] width 52 height 6
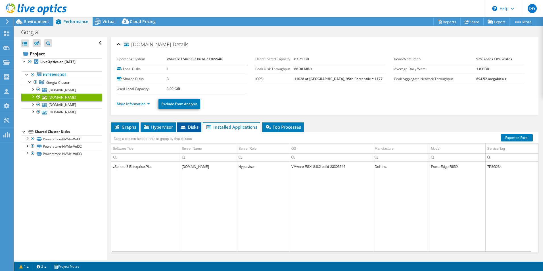
click at [190, 128] on span "Disks" at bounding box center [189, 127] width 18 height 6
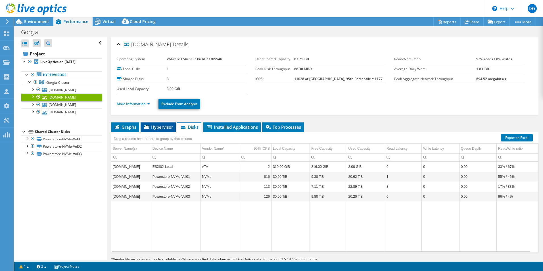
click at [162, 128] on span "Hypervisor" at bounding box center [158, 127] width 30 height 6
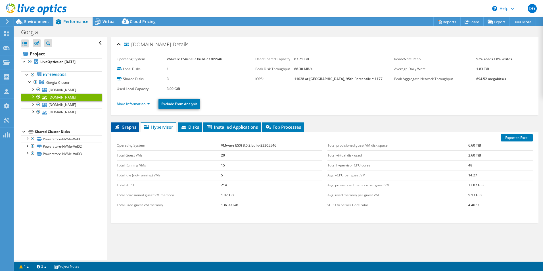
click at [127, 126] on span "Graphs" at bounding box center [125, 127] width 22 height 6
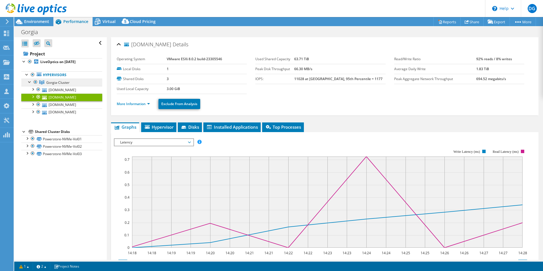
click at [58, 79] on link "Gorgia-Cluster" at bounding box center [61, 82] width 81 height 7
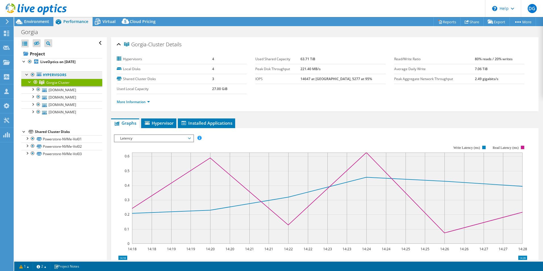
click at [53, 76] on link "Hypervisors" at bounding box center [61, 74] width 81 height 7
click at [62, 74] on link "Hypervisors" at bounding box center [61, 74] width 81 height 7
click at [60, 61] on b "LiveOptics on [DATE]" at bounding box center [57, 61] width 35 height 5
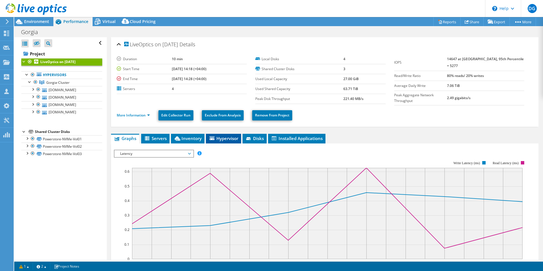
click at [214, 138] on icon at bounding box center [212, 138] width 5 height 4
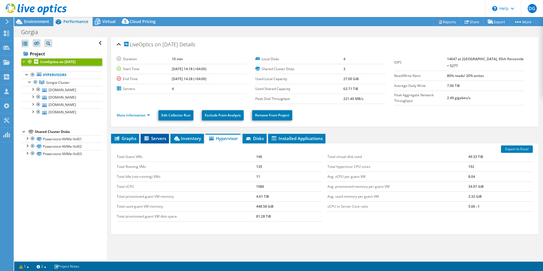
click at [163, 137] on span "Servers" at bounding box center [154, 138] width 23 height 6
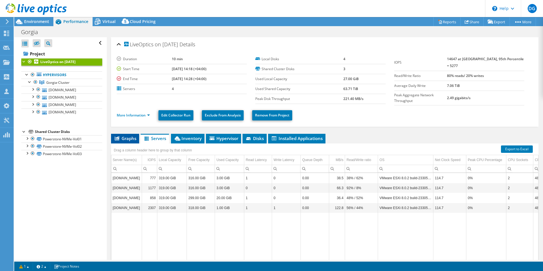
click at [115, 137] on icon at bounding box center [117, 138] width 5 height 4
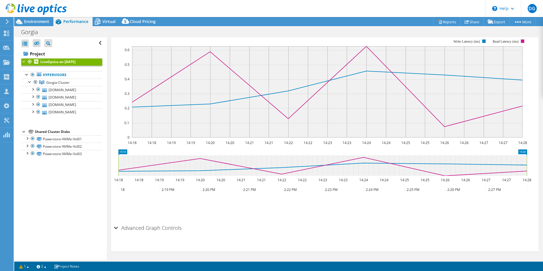
scroll to position [8, 0]
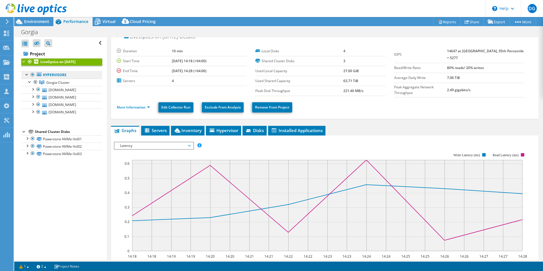
click at [62, 76] on link "Hypervisors" at bounding box center [61, 74] width 81 height 7
click at [62, 77] on link "Hypervisors" at bounding box center [61, 74] width 81 height 7
click at [53, 83] on span "Gorgia-Cluster" at bounding box center [57, 82] width 23 height 5
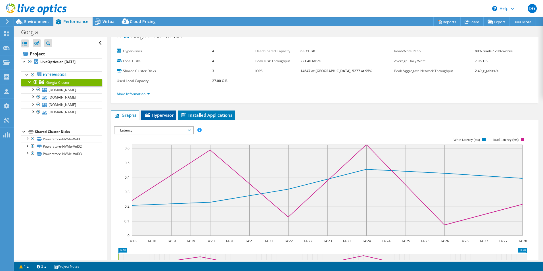
click at [167, 115] on span "Hypervisor" at bounding box center [159, 115] width 30 height 6
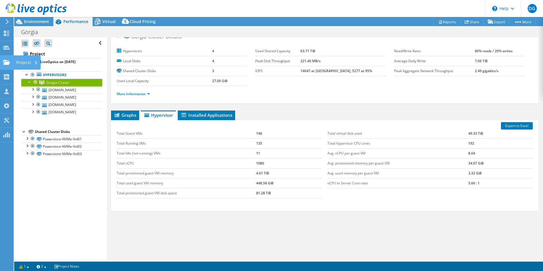
click at [23, 63] on div "Projects" at bounding box center [26, 62] width 27 height 14
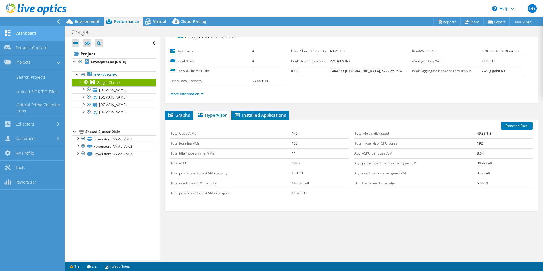
click at [34, 30] on link "Dashboard" at bounding box center [32, 33] width 65 height 14
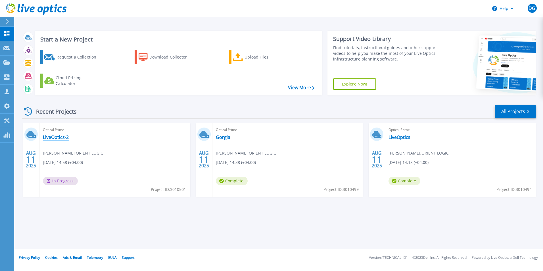
click at [58, 139] on link "LiveOptics-2" at bounding box center [56, 137] width 26 height 6
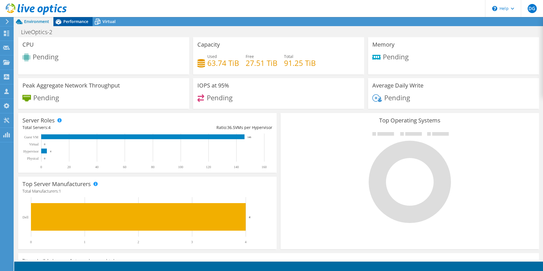
click at [68, 22] on span "Performance" at bounding box center [75, 21] width 25 height 5
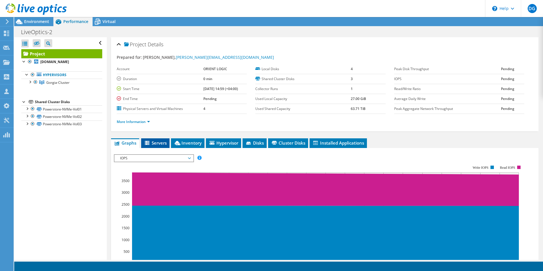
click at [161, 141] on span "Servers" at bounding box center [155, 143] width 23 height 6
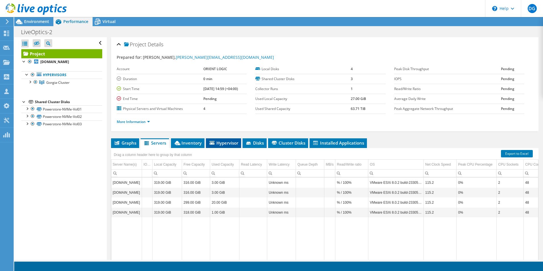
click at [225, 143] on span "Hypervisor" at bounding box center [224, 143] width 30 height 6
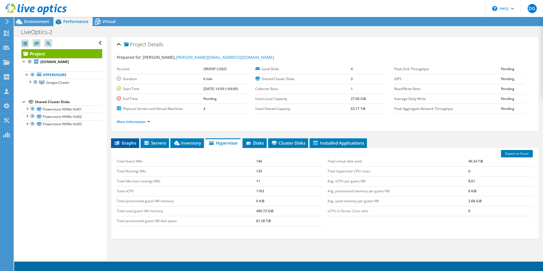
click at [125, 141] on span "Graphs" at bounding box center [125, 143] width 22 height 6
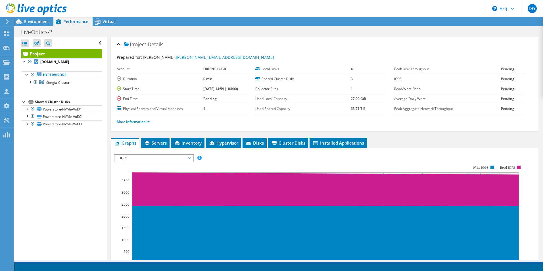
click at [148, 158] on span "IOPS" at bounding box center [153, 158] width 73 height 7
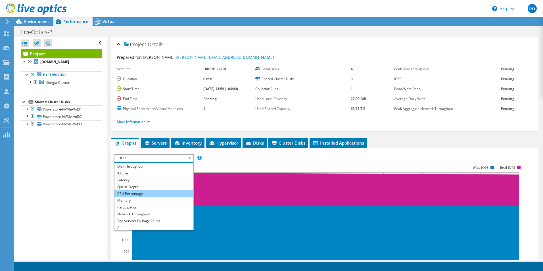
scroll to position [7, 0]
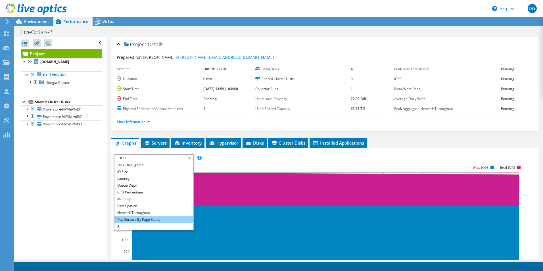
click at [137, 223] on li "Top Servers By Page Faults" at bounding box center [153, 219] width 79 height 7
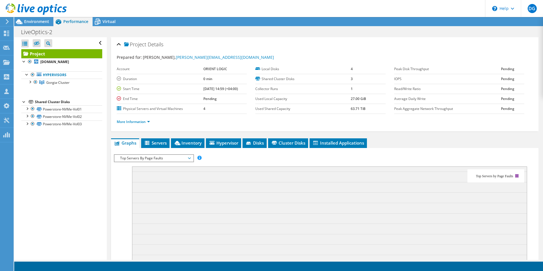
click at [146, 160] on span "Top Servers By Page Faults" at bounding box center [153, 158] width 73 height 7
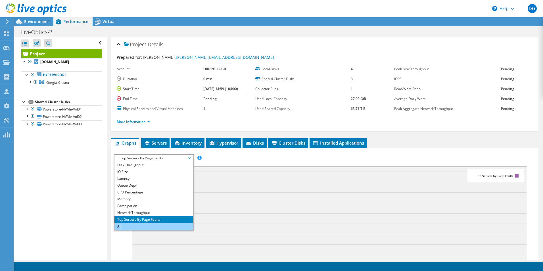
click at [132, 228] on li "All" at bounding box center [153, 226] width 79 height 7
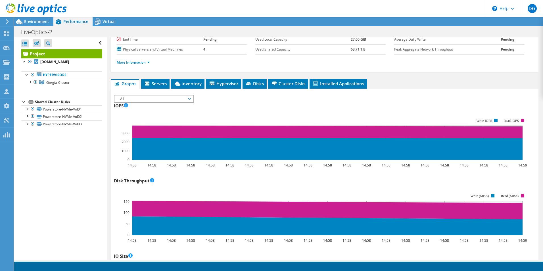
scroll to position [0, 0]
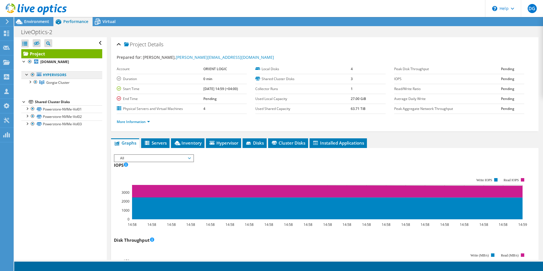
click at [51, 74] on link "Hypervisors" at bounding box center [61, 74] width 81 height 7
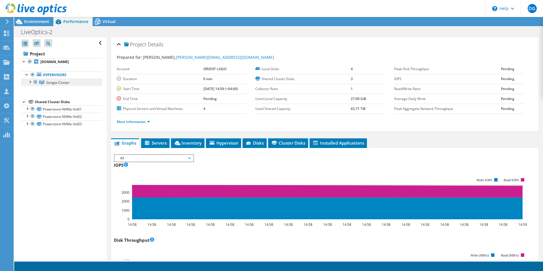
click at [43, 81] on icon at bounding box center [41, 82] width 5 height 4
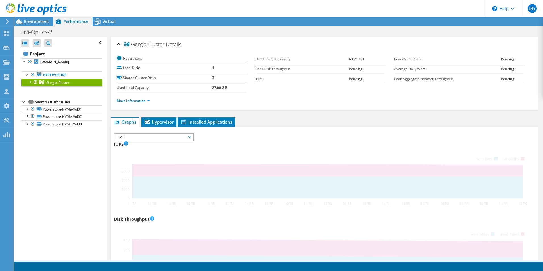
click at [29, 82] on div at bounding box center [30, 82] width 6 height 6
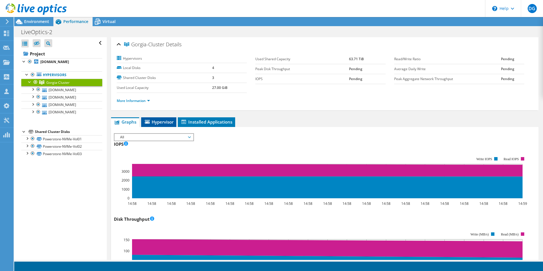
click at [162, 122] on span "Hypervisor" at bounding box center [159, 122] width 30 height 6
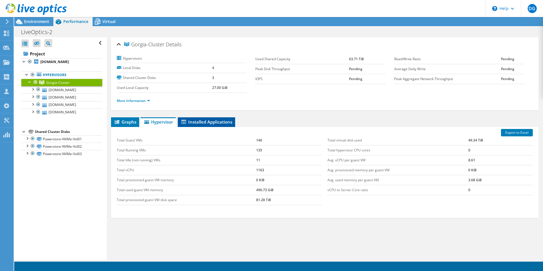
click at [205, 122] on span "Installed Applications" at bounding box center [207, 122] width 52 height 6
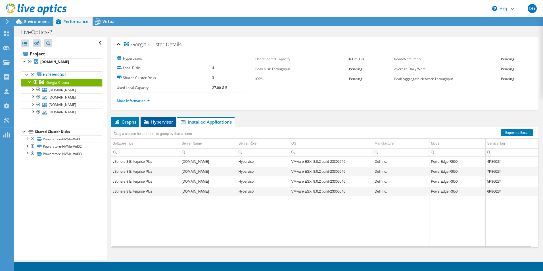
click at [152, 121] on span "Hypervisor" at bounding box center [158, 122] width 30 height 6
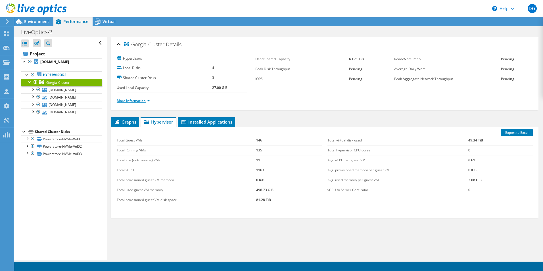
click at [139, 100] on link "More Information" at bounding box center [133, 100] width 33 height 5
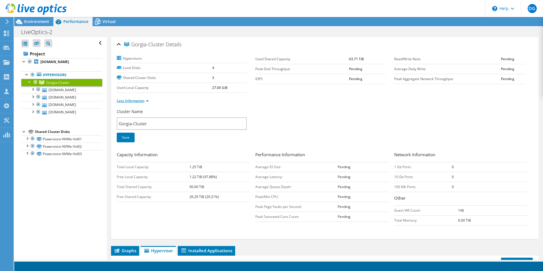
click at [142, 102] on link "Less Information" at bounding box center [133, 100] width 32 height 5
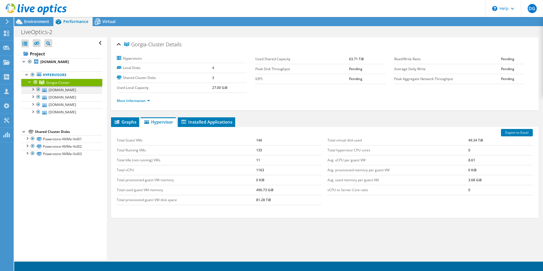
click at [33, 88] on div at bounding box center [33, 89] width 6 height 6
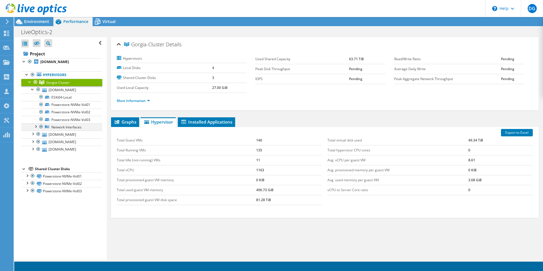
click at [35, 124] on div at bounding box center [36, 126] width 6 height 6
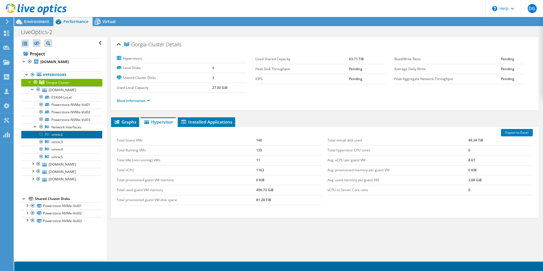
click at [56, 137] on link "vmnic2" at bounding box center [61, 134] width 81 height 7
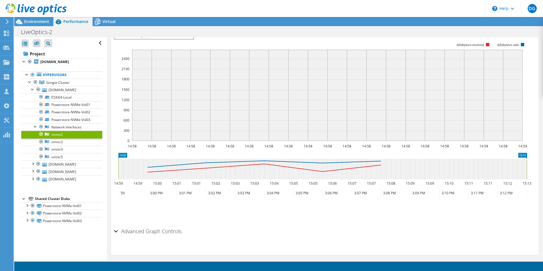
scroll to position [87, 0]
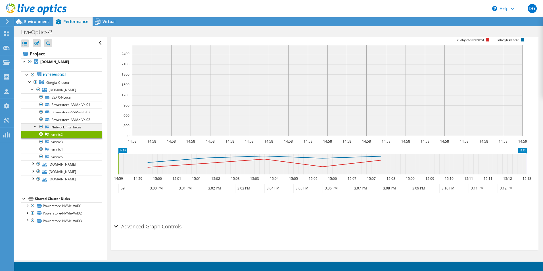
click at [36, 125] on div at bounding box center [36, 126] width 6 height 6
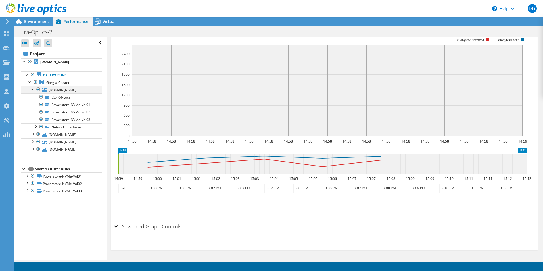
click at [32, 89] on div at bounding box center [33, 89] width 6 height 6
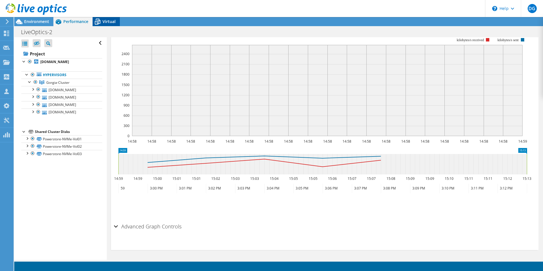
click at [106, 20] on span "Virtual" at bounding box center [108, 21] width 13 height 5
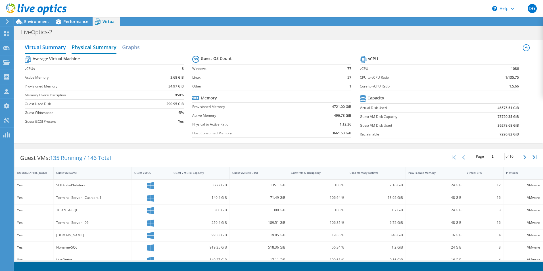
click at [96, 48] on h2 "Physical Summary" at bounding box center [94, 47] width 45 height 12
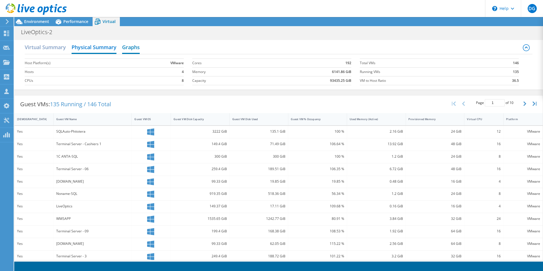
click at [129, 47] on h2 "Graphs" at bounding box center [131, 47] width 18 height 12
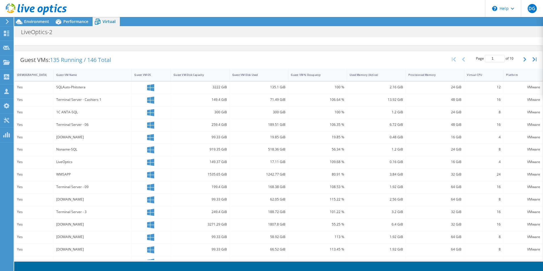
scroll to position [0, 0]
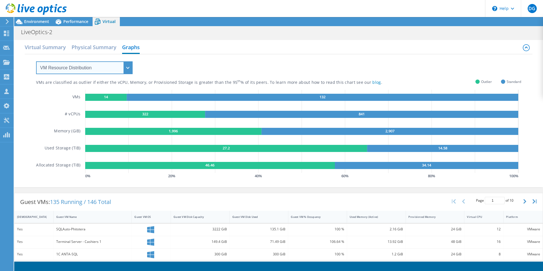
click at [87, 64] on select "VM Resource Distribution Provisioning Contrast Over Provisioning" at bounding box center [84, 67] width 97 height 13
click at [36, 61] on select "VM Resource Distribution Provisioning Contrast Over Provisioning" at bounding box center [84, 67] width 97 height 13
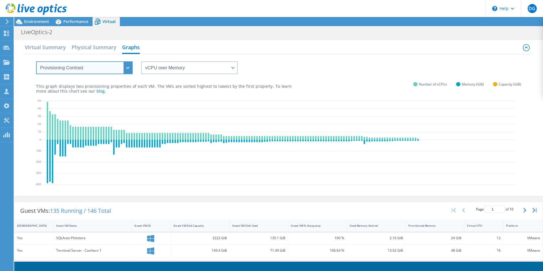
drag, startPoint x: 77, startPoint y: 69, endPoint x: 77, endPoint y: 74, distance: 5.4
click at [77, 69] on select "VM Resource Distribution Provisioning Contrast Over Provisioning" at bounding box center [84, 67] width 97 height 13
click at [36, 61] on select "VM Resource Distribution Provisioning Contrast Over Provisioning" at bounding box center [84, 67] width 97 height 13
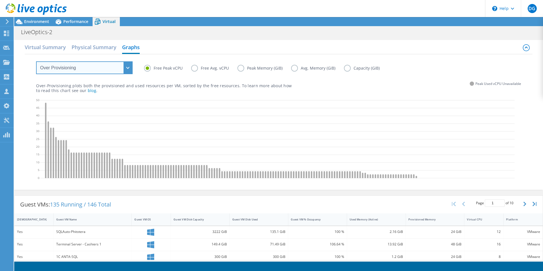
drag, startPoint x: 82, startPoint y: 67, endPoint x: 82, endPoint y: 70, distance: 3.1
click at [82, 67] on select "VM Resource Distribution Provisioning Contrast Over Provisioning" at bounding box center [84, 67] width 97 height 13
select select "VM Resource Distribution"
click at [36, 61] on select "VM Resource Distribution Provisioning Contrast Over Provisioning" at bounding box center [84, 67] width 97 height 13
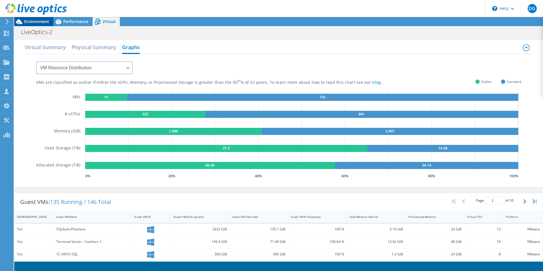
click at [43, 23] on span "Environment" at bounding box center [36, 21] width 25 height 5
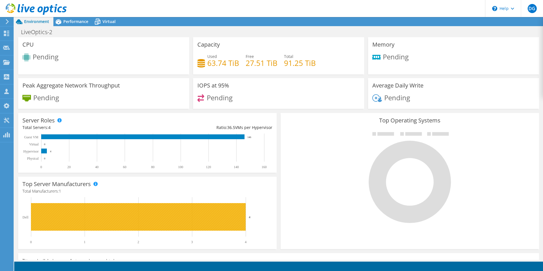
click at [66, 218] on rect at bounding box center [138, 217] width 215 height 28
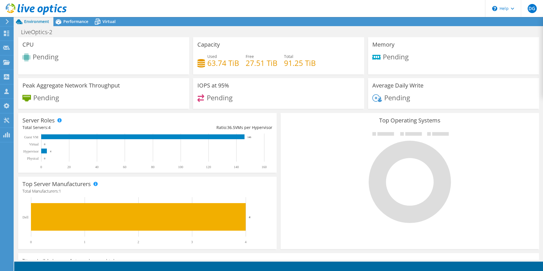
click at [81, 143] on rect at bounding box center [144, 150] width 245 height 35
click at [46, 135] on rect at bounding box center [142, 136] width 203 height 5
